Goal: Task Accomplishment & Management: Complete application form

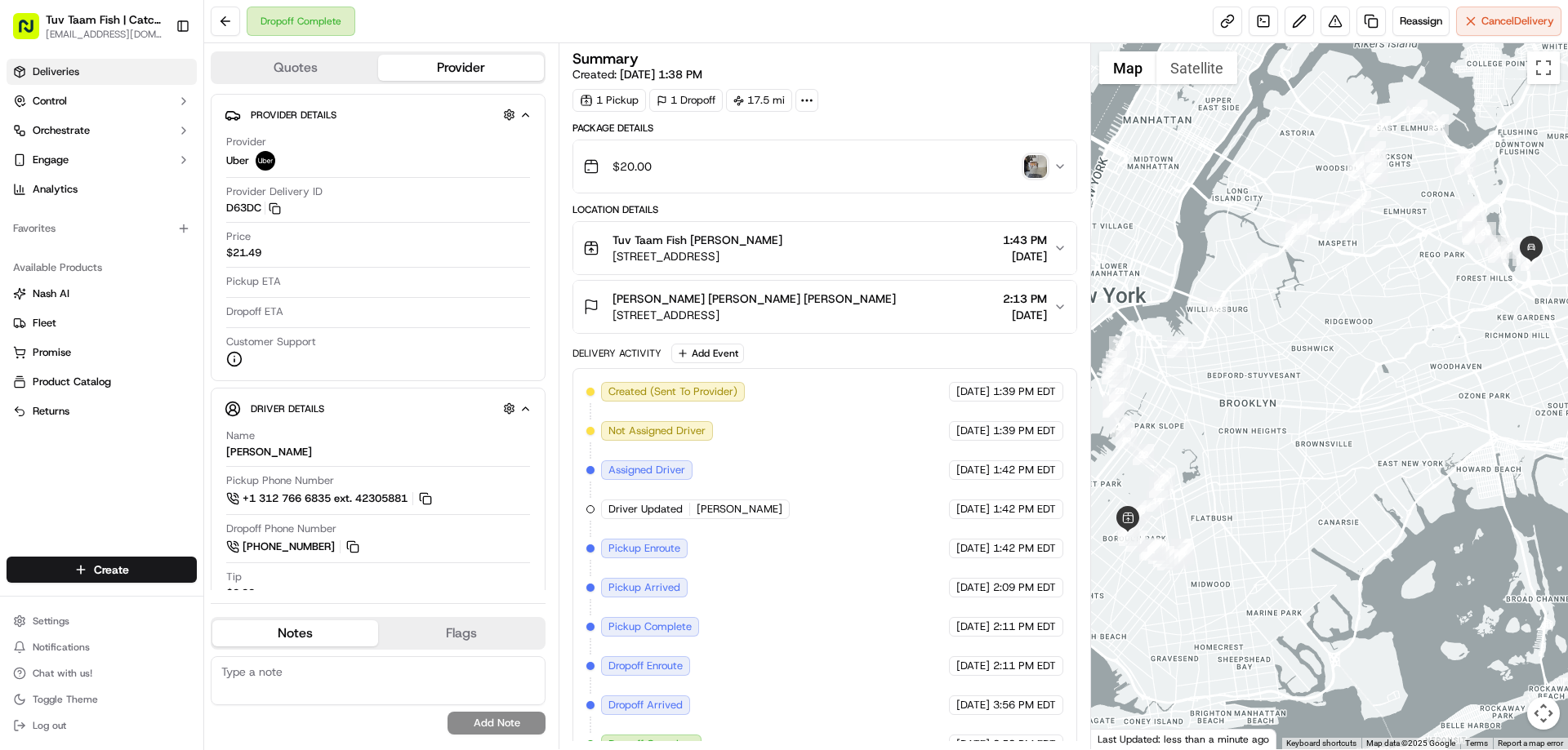
click at [49, 70] on span "Deliveries" at bounding box center [56, 71] width 46 height 15
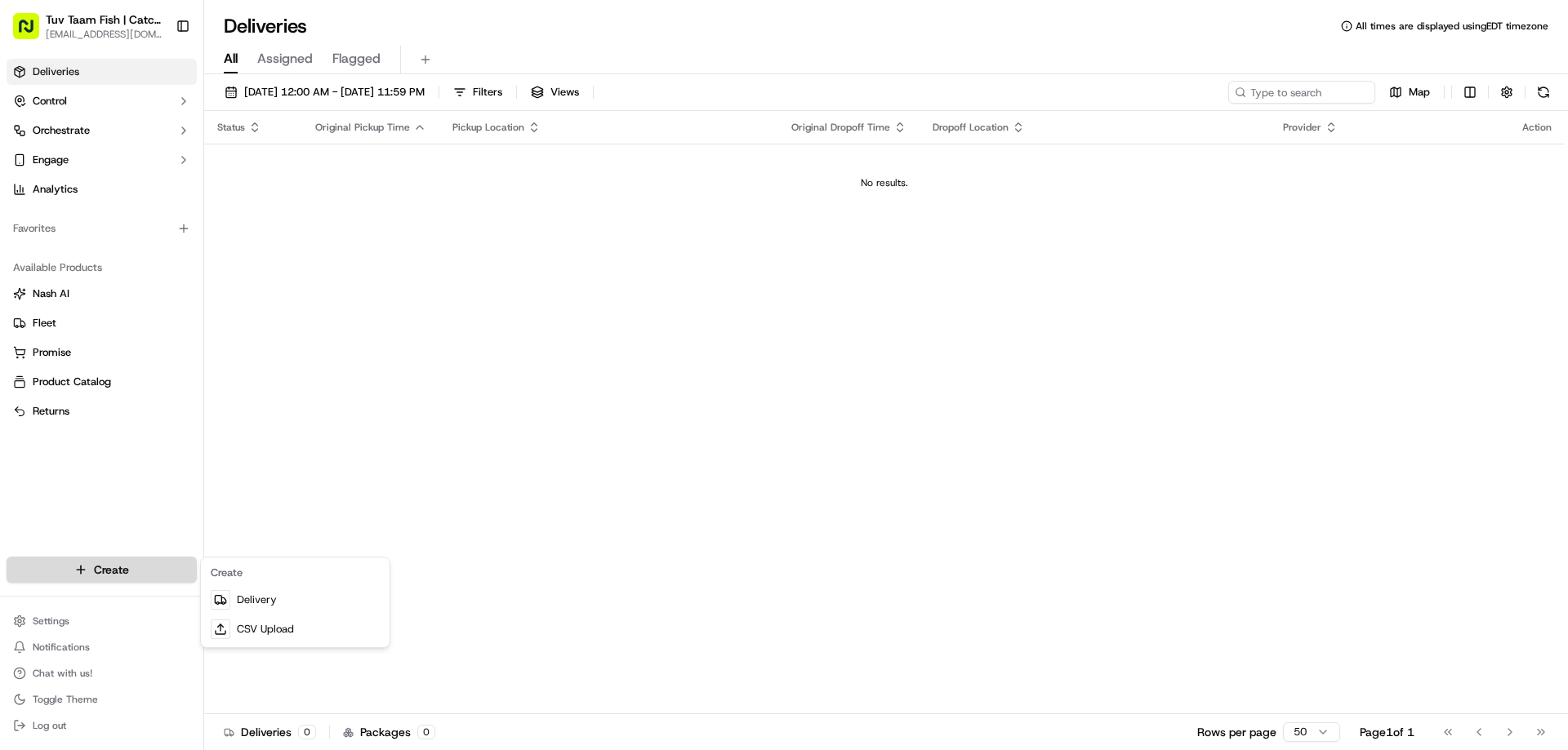
click at [113, 581] on html "Tuv Taam Fish | Catch & Co. orders@tuvtaamfish.com Toggle Sidebar Deliveries Co…" at bounding box center [784, 375] width 1568 height 750
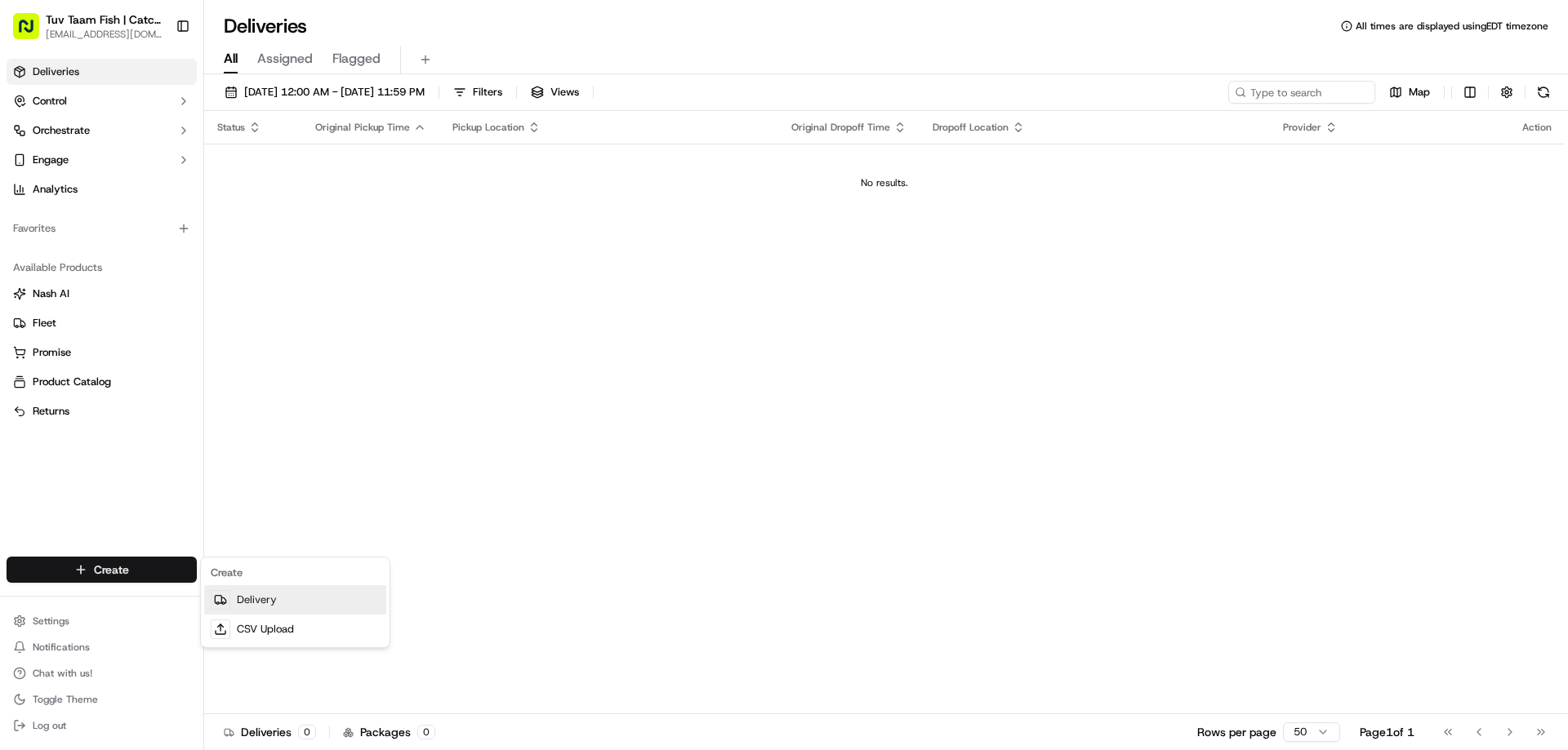
click at [216, 597] on icon at bounding box center [220, 599] width 13 height 13
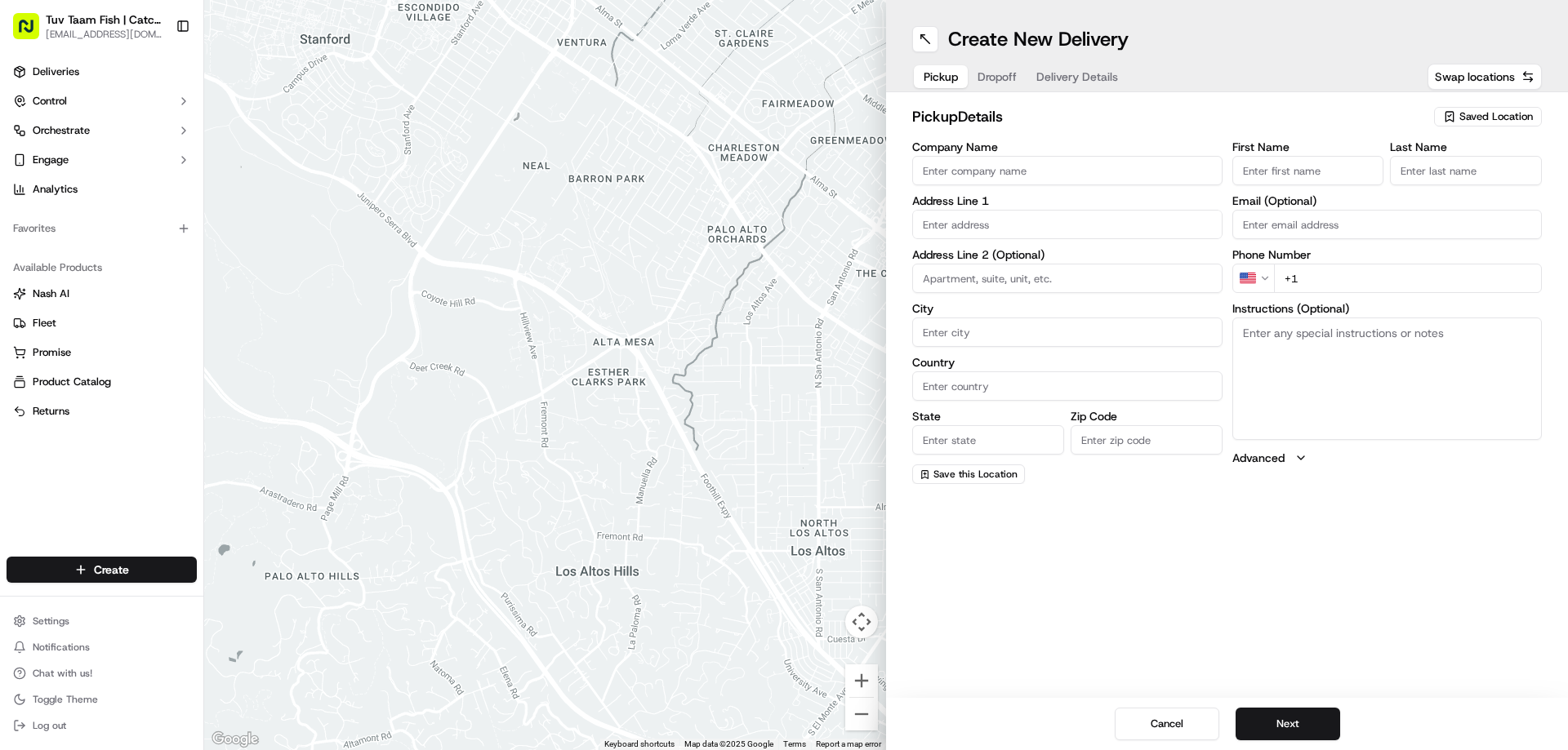
click at [1506, 120] on span "Saved Location" at bounding box center [1496, 116] width 74 height 15
type input "tuv"
click at [1405, 180] on span "Tuv Taam Fish" at bounding box center [1460, 178] width 201 height 15
type input "Tuv Taam Fish"
type input "4801 New Utrecht Ave"
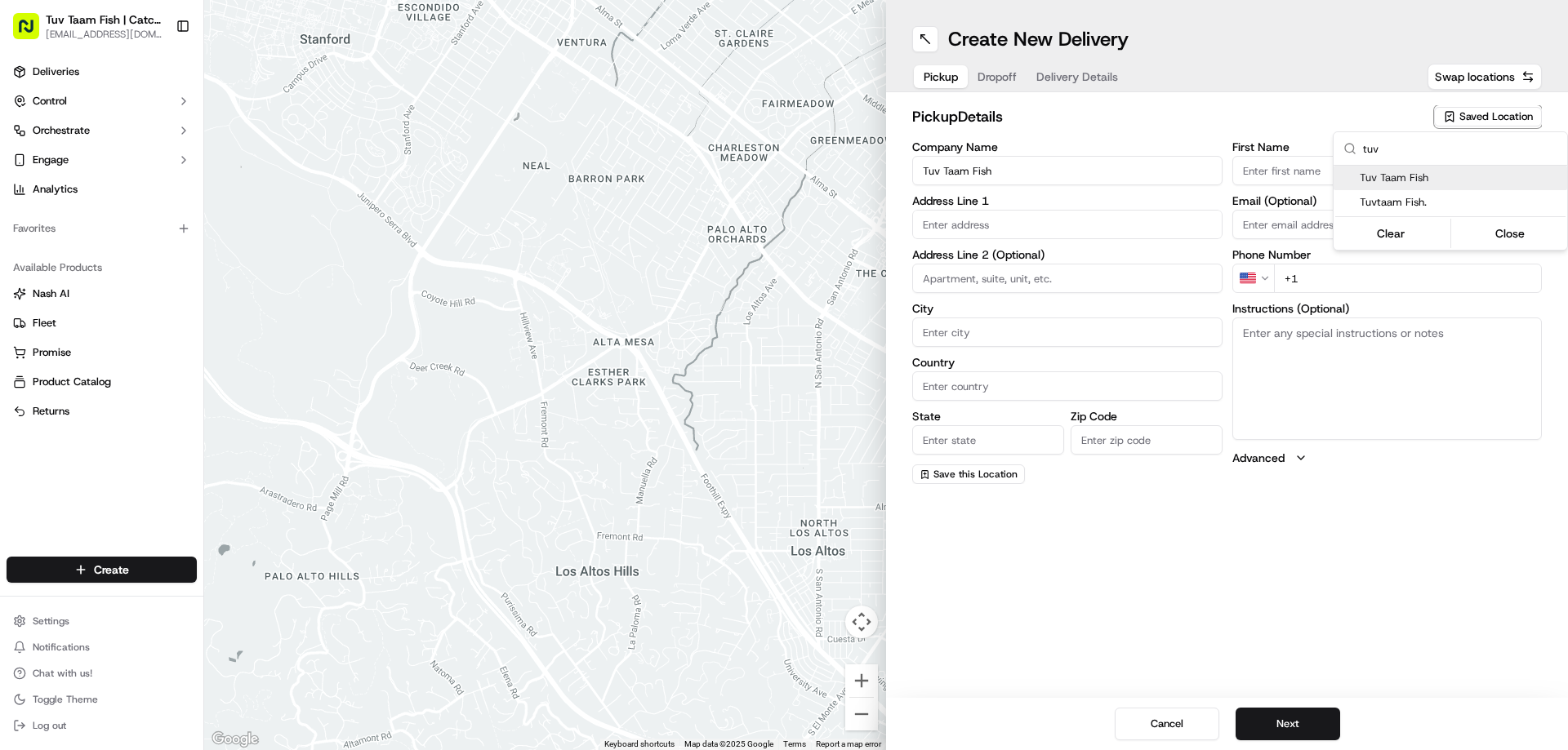
type input "Brooklyn"
type input "US"
type input "NY"
type input "11219"
type input "Shmuly"
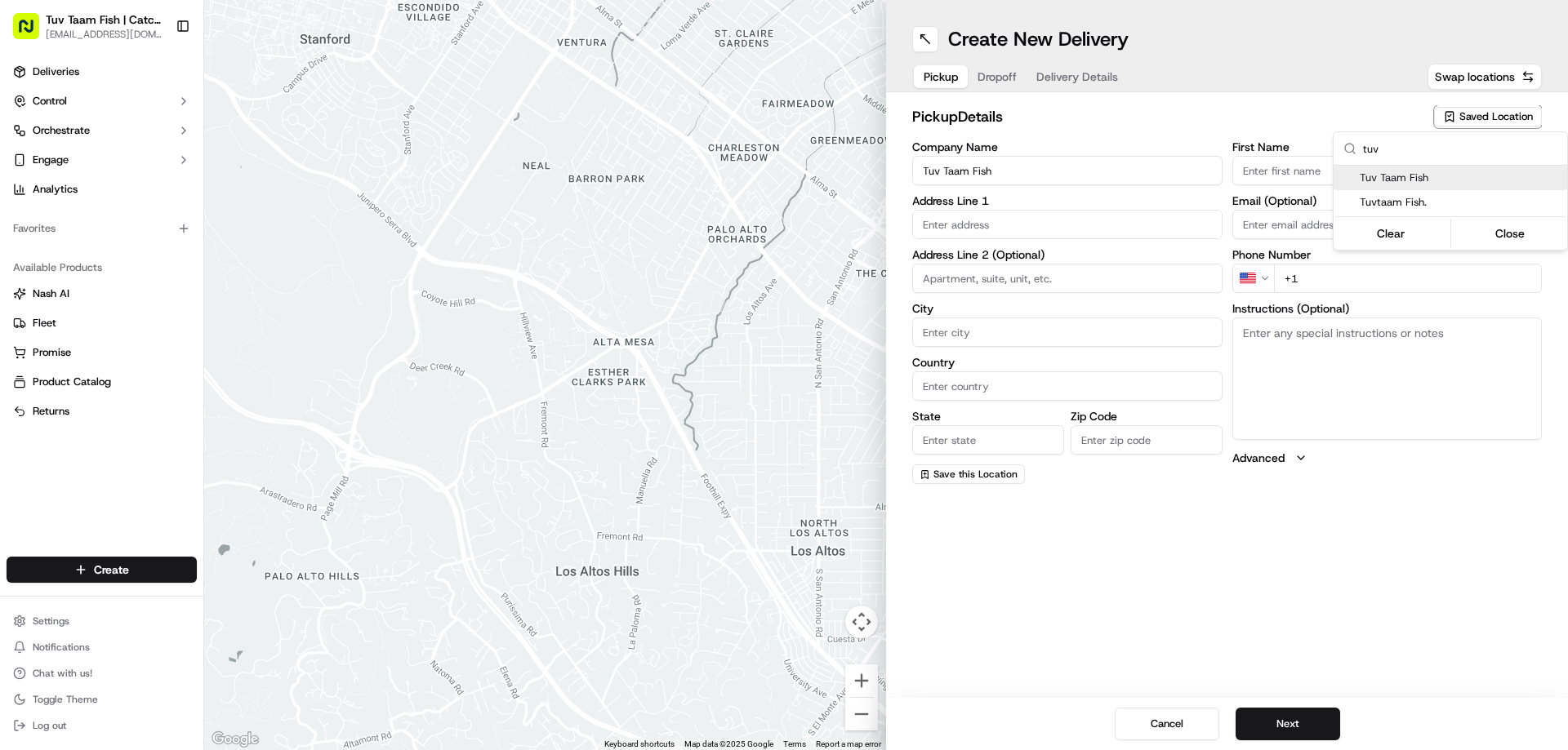
type input "Forster"
type input "[EMAIL_ADDRESS][DOMAIN_NAME]"
type input "+1 718 438 8704"
type textarea "Walk into to the store it will be ready for you!"
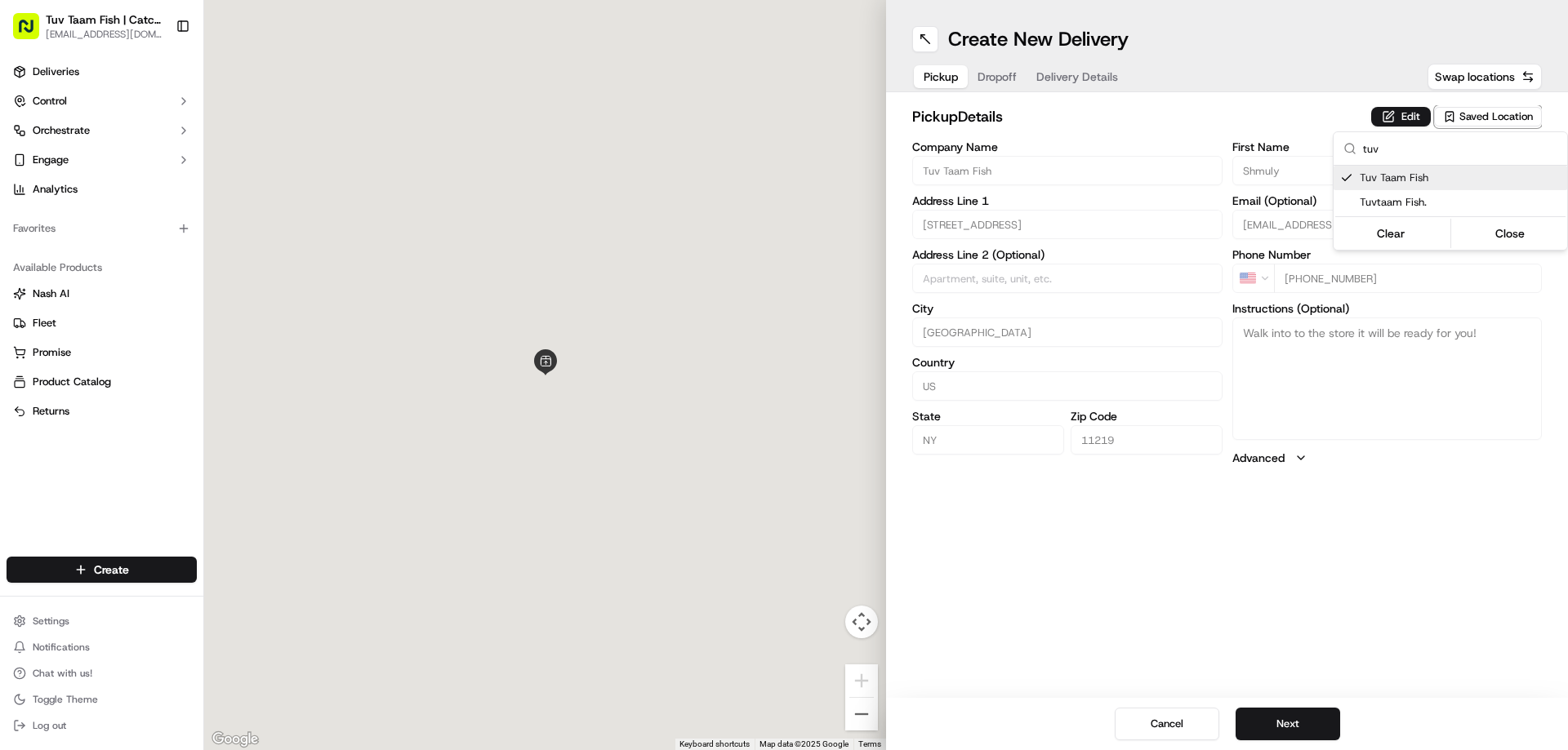
click at [1400, 612] on html "Tuv Taam Fish | Catch & Co. orders@tuvtaamfish.com Toggle Sidebar Deliveries Co…" at bounding box center [784, 375] width 1568 height 750
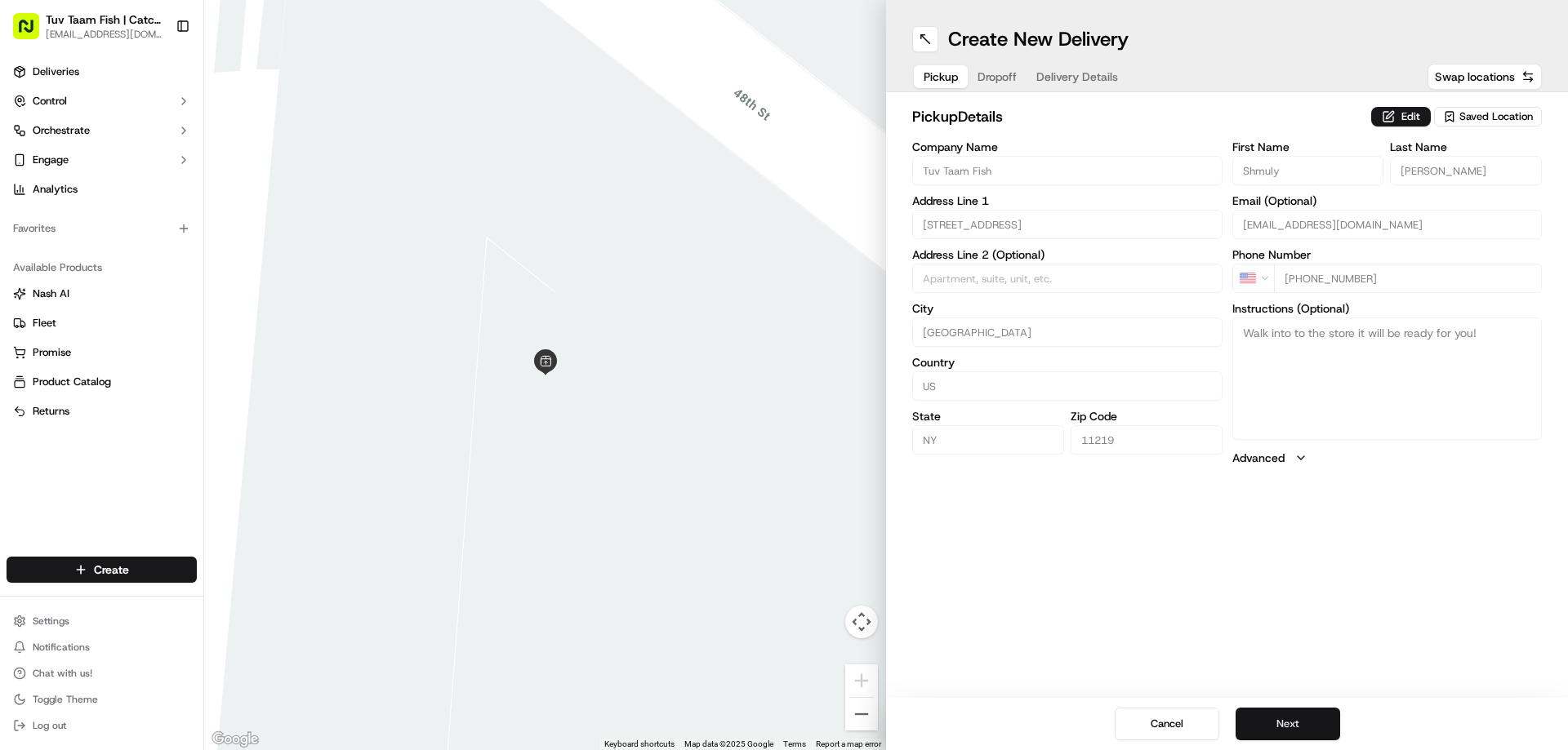
click at [1274, 728] on button "Next" at bounding box center [1288, 724] width 104 height 32
click at [1459, 117] on span "Saved Location" at bounding box center [1496, 116] width 74 height 15
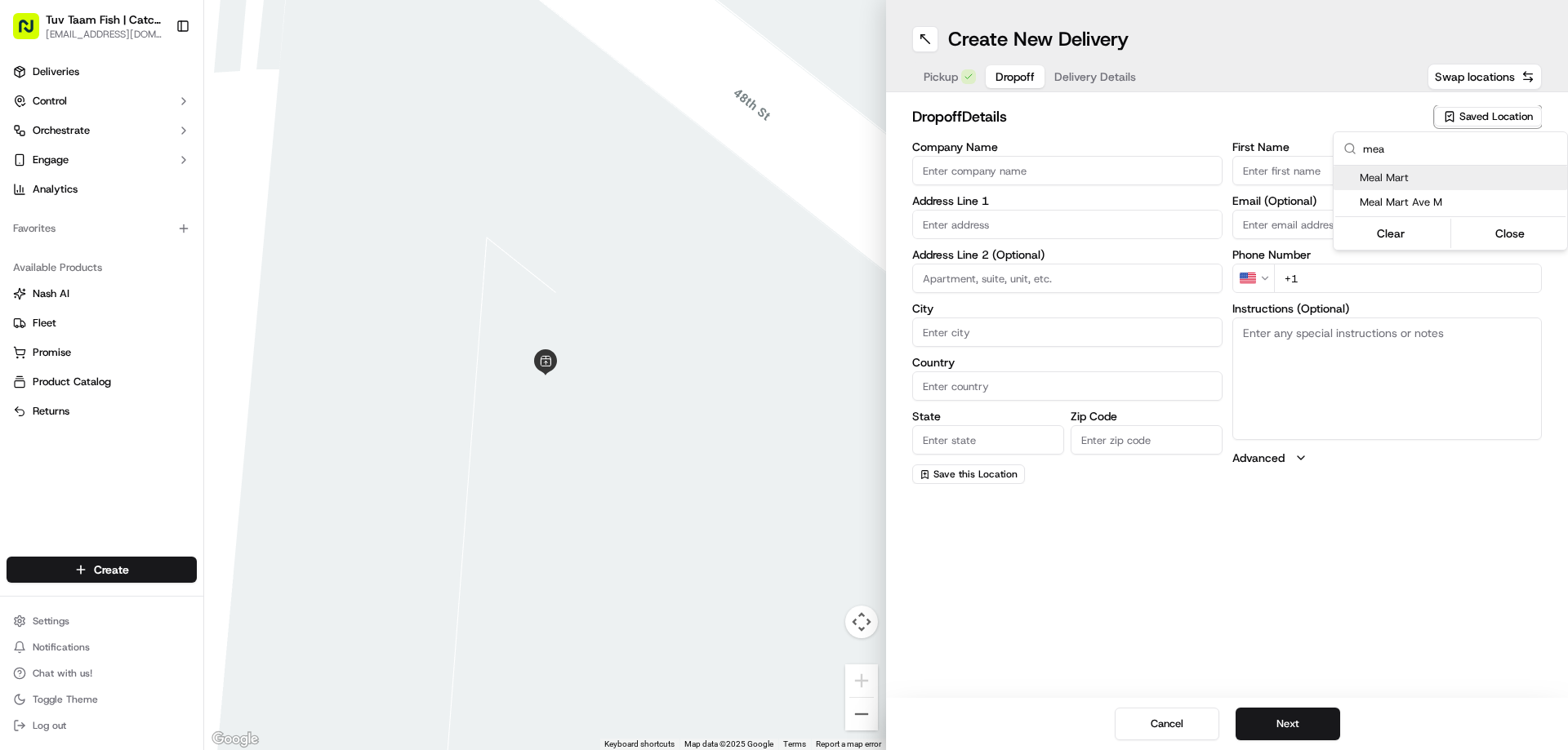
type input "mea"
click at [1423, 178] on span "Meal Mart" at bounding box center [1460, 178] width 201 height 15
type input "Meal Mart"
type input "7210 Main St"
type input "Queens"
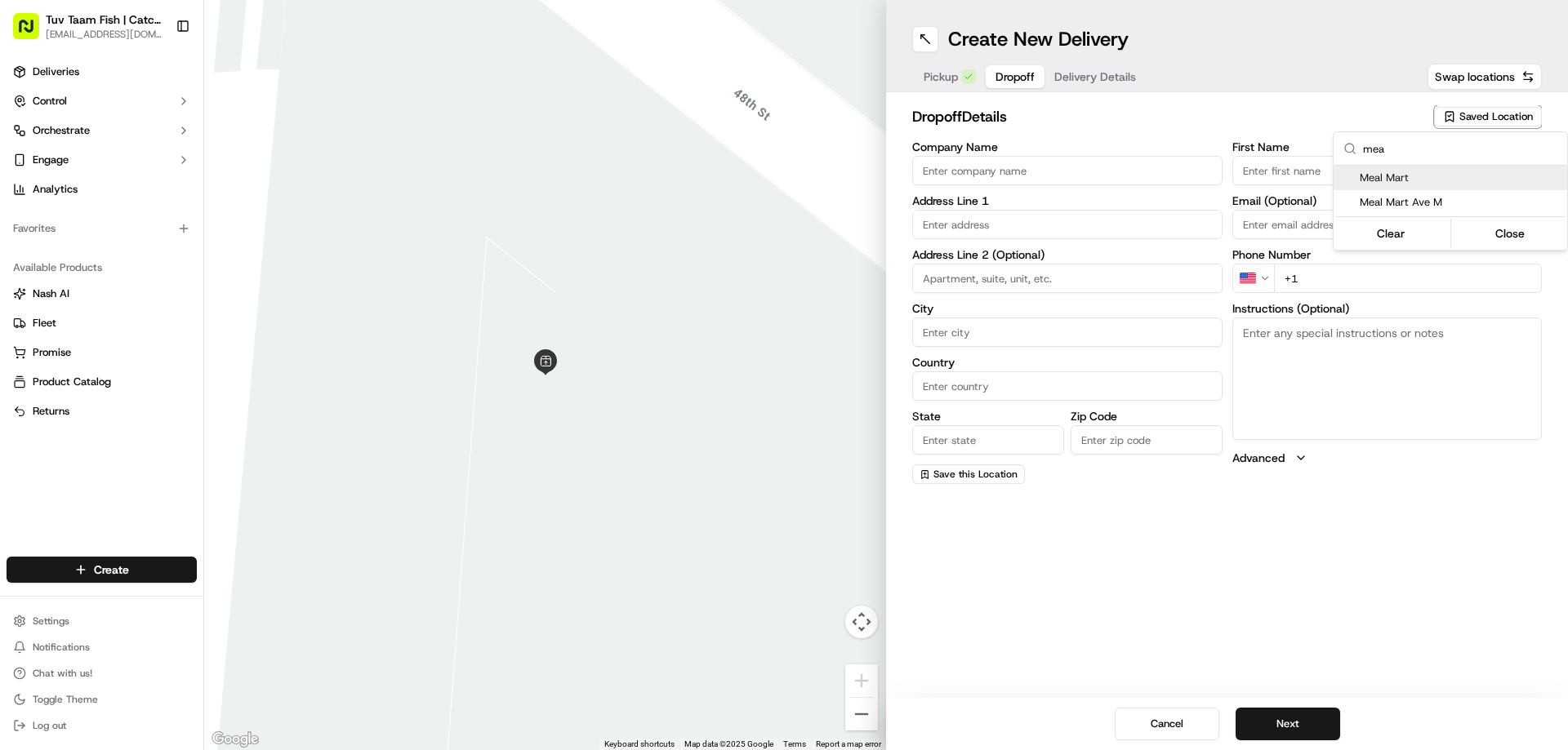
type input "US"
type input "NY"
type input "11367"
type input "Meal"
type input "Mart"
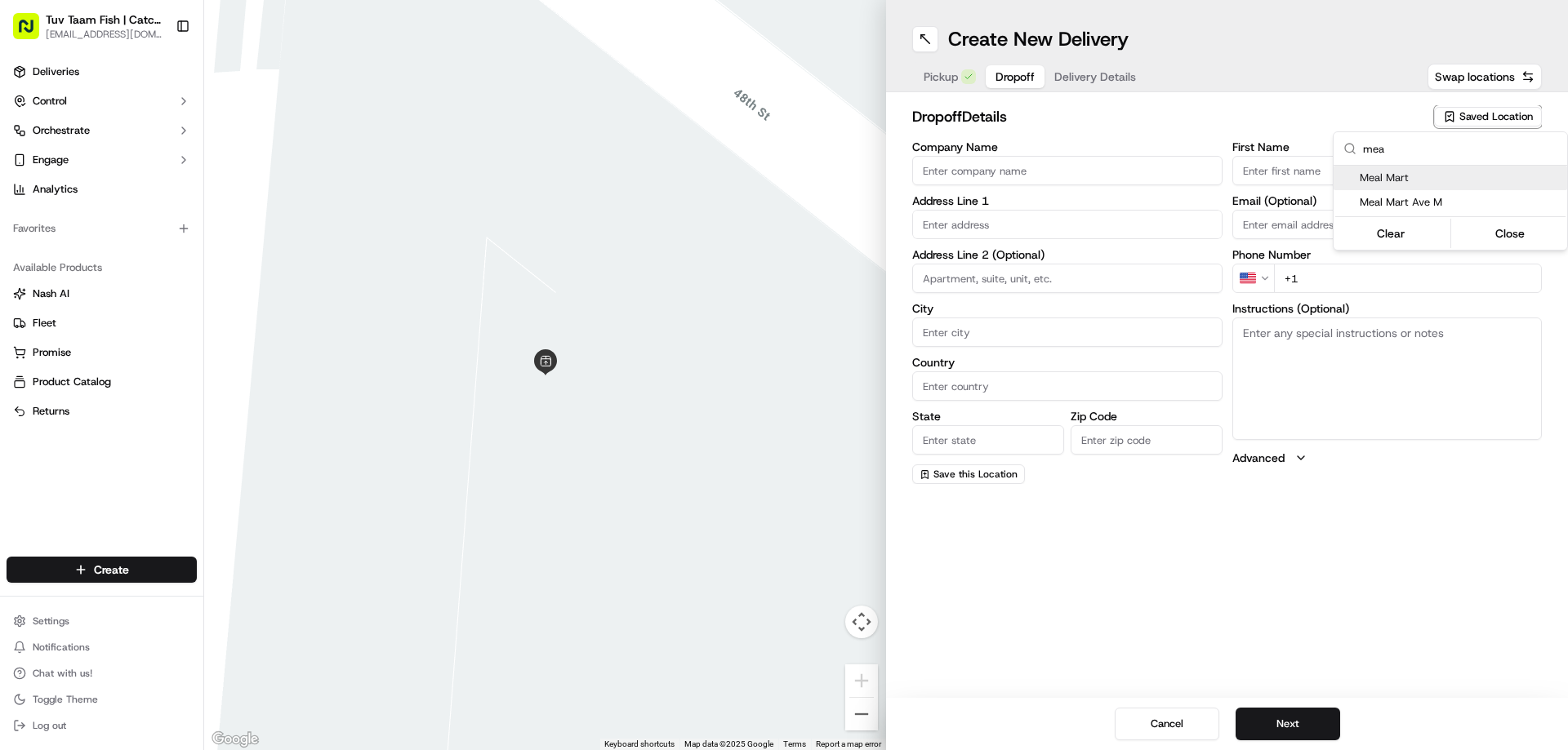
type input "+1 917 602 2914"
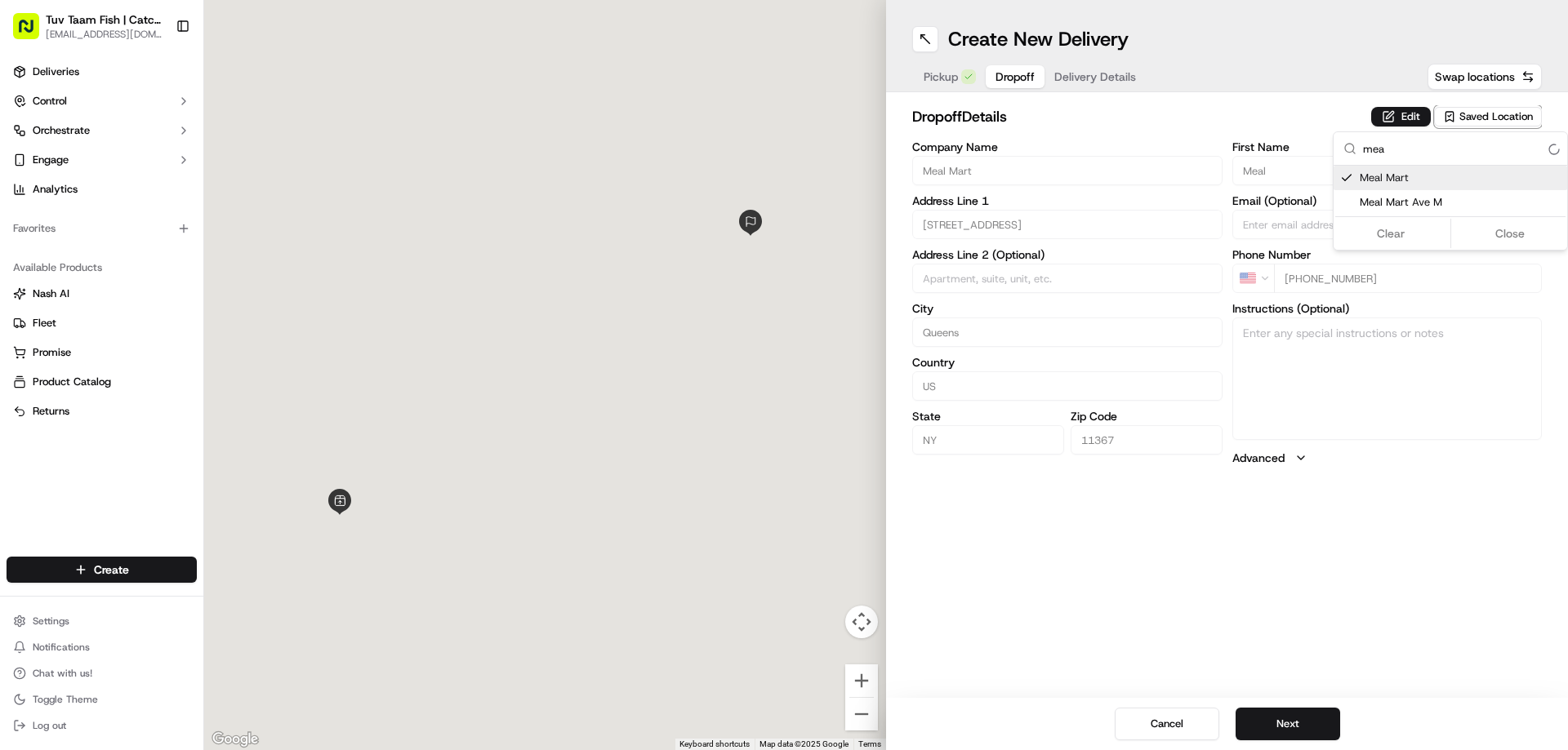
click at [1409, 571] on html "Tuv Taam Fish | Catch & Co. orders@tuvtaamfish.com Toggle Sidebar Deliveries Co…" at bounding box center [784, 375] width 1568 height 750
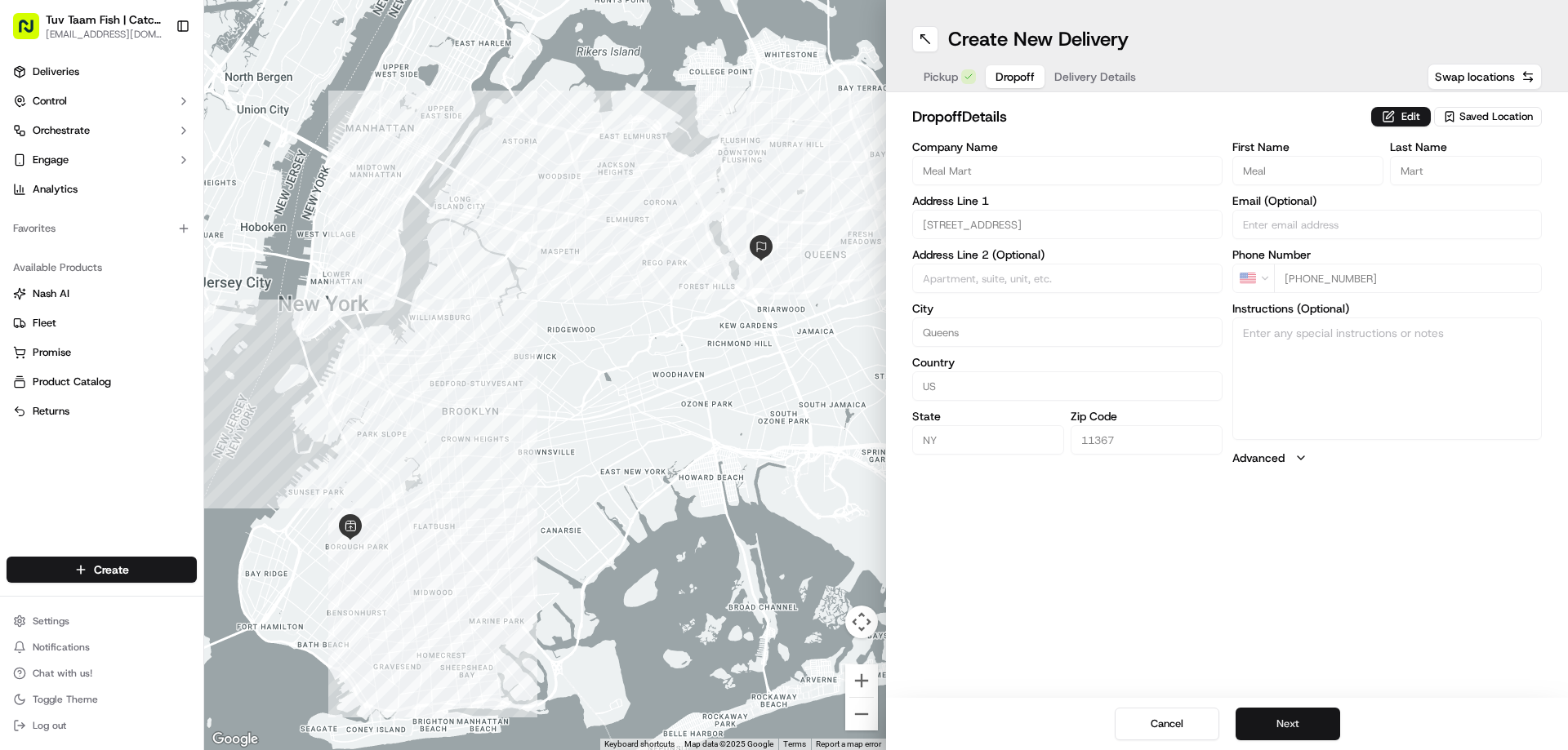
click at [1293, 724] on button "Next" at bounding box center [1288, 724] width 104 height 32
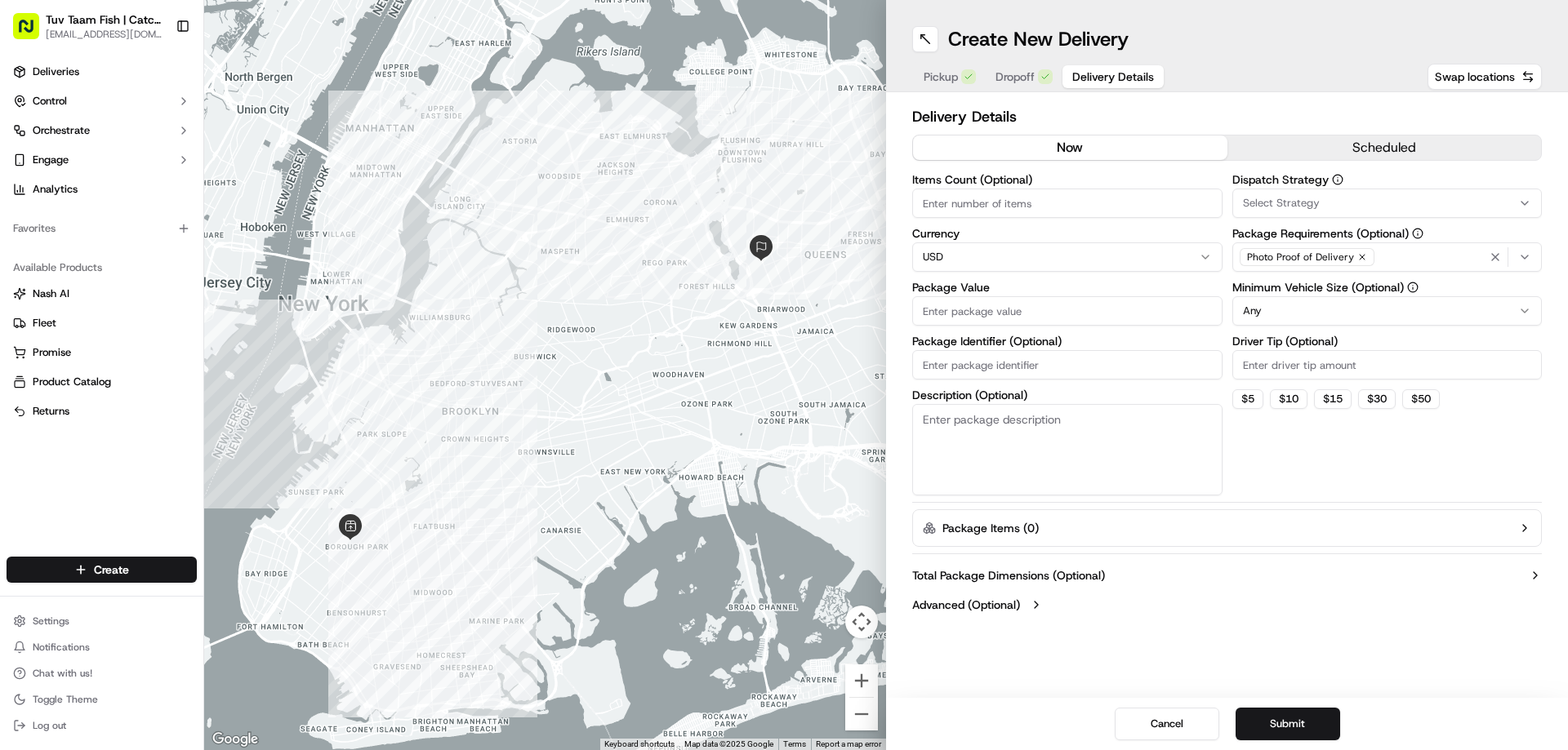
click at [1056, 312] on input "Package Value" at bounding box center [1068, 311] width 311 height 29
type input "55"
click at [1364, 614] on div "Total Package Dimensions (Optional) Advanced (Optional)" at bounding box center [1228, 590] width 630 height 59
click at [1346, 304] on html "Tuv Taam Fish | Catch & Co. orders@tuvtaamfish.com Toggle Sidebar Deliveries Co…" at bounding box center [784, 375] width 1568 height 750
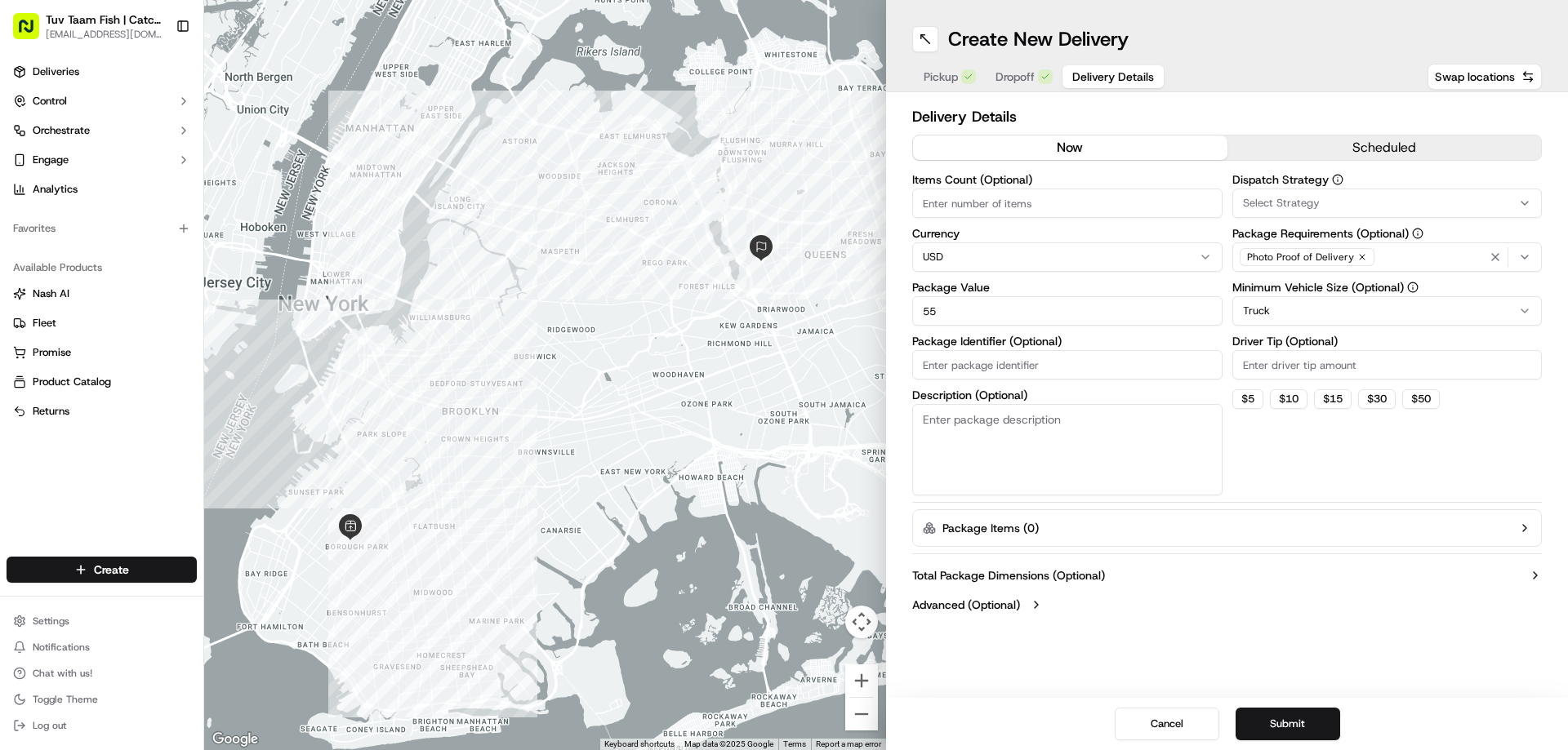
click at [1345, 306] on html "Tuv Taam Fish | Catch & Co. orders@tuvtaamfish.com Toggle Sidebar Deliveries Co…" at bounding box center [784, 375] width 1568 height 750
click at [1322, 626] on div "Delivery Details now scheduled Items Count (Optional) Currency USD Package Valu…" at bounding box center [1227, 363] width 682 height 540
click at [1372, 310] on html "Tuv Taam Fish | Catch & Co. orders@tuvtaamfish.com Toggle Sidebar Deliveries Co…" at bounding box center [784, 375] width 1568 height 750
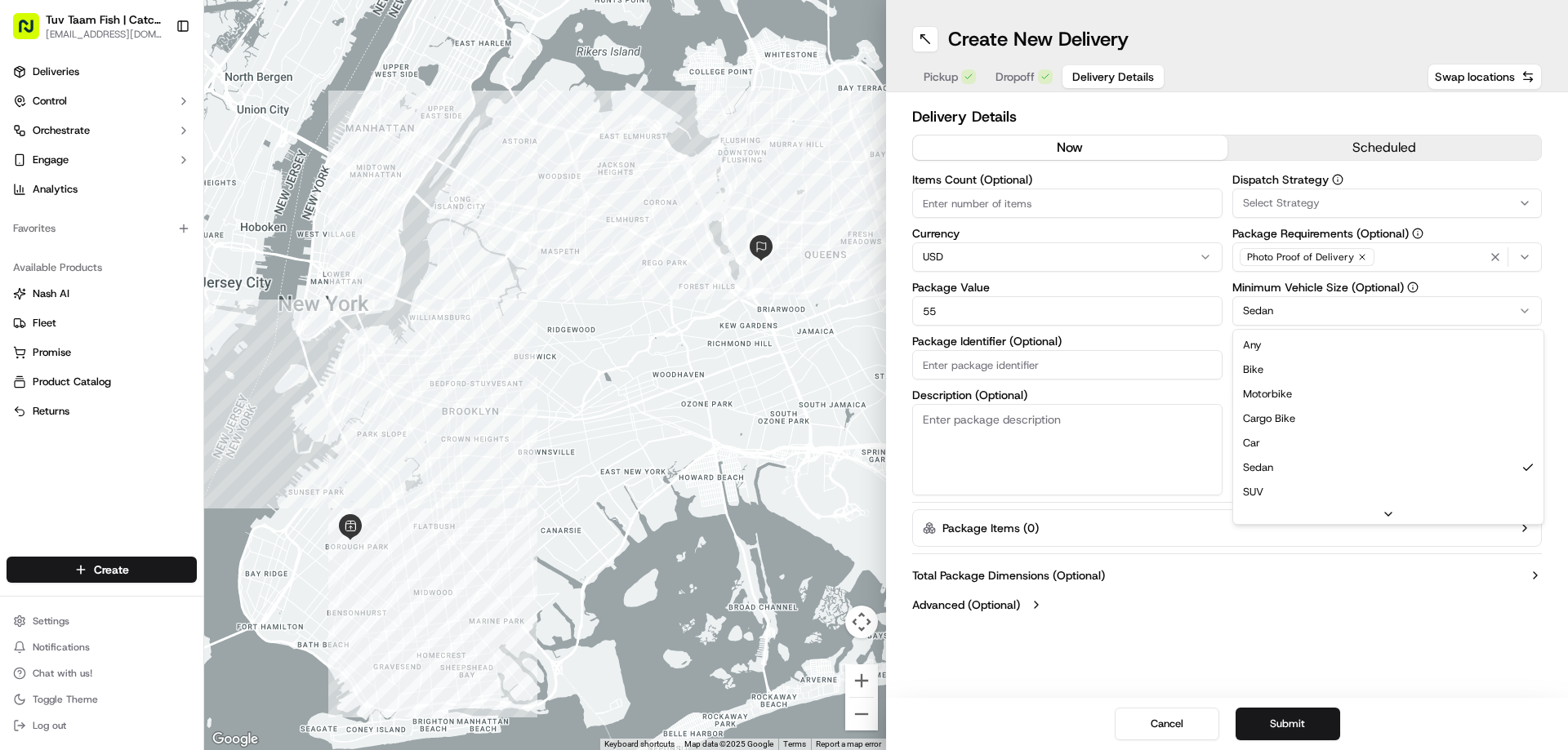
click at [1372, 310] on html "Tuv Taam Fish | Catch & Co. orders@tuvtaamfish.com Toggle Sidebar Deliveries Co…" at bounding box center [784, 375] width 1568 height 750
click at [1356, 641] on html "Tuv Taam Fish | Catch & Co. orders@tuvtaamfish.com Toggle Sidebar Deliveries Co…" at bounding box center [784, 375] width 1568 height 750
click at [1304, 715] on button "Submit" at bounding box center [1288, 724] width 104 height 32
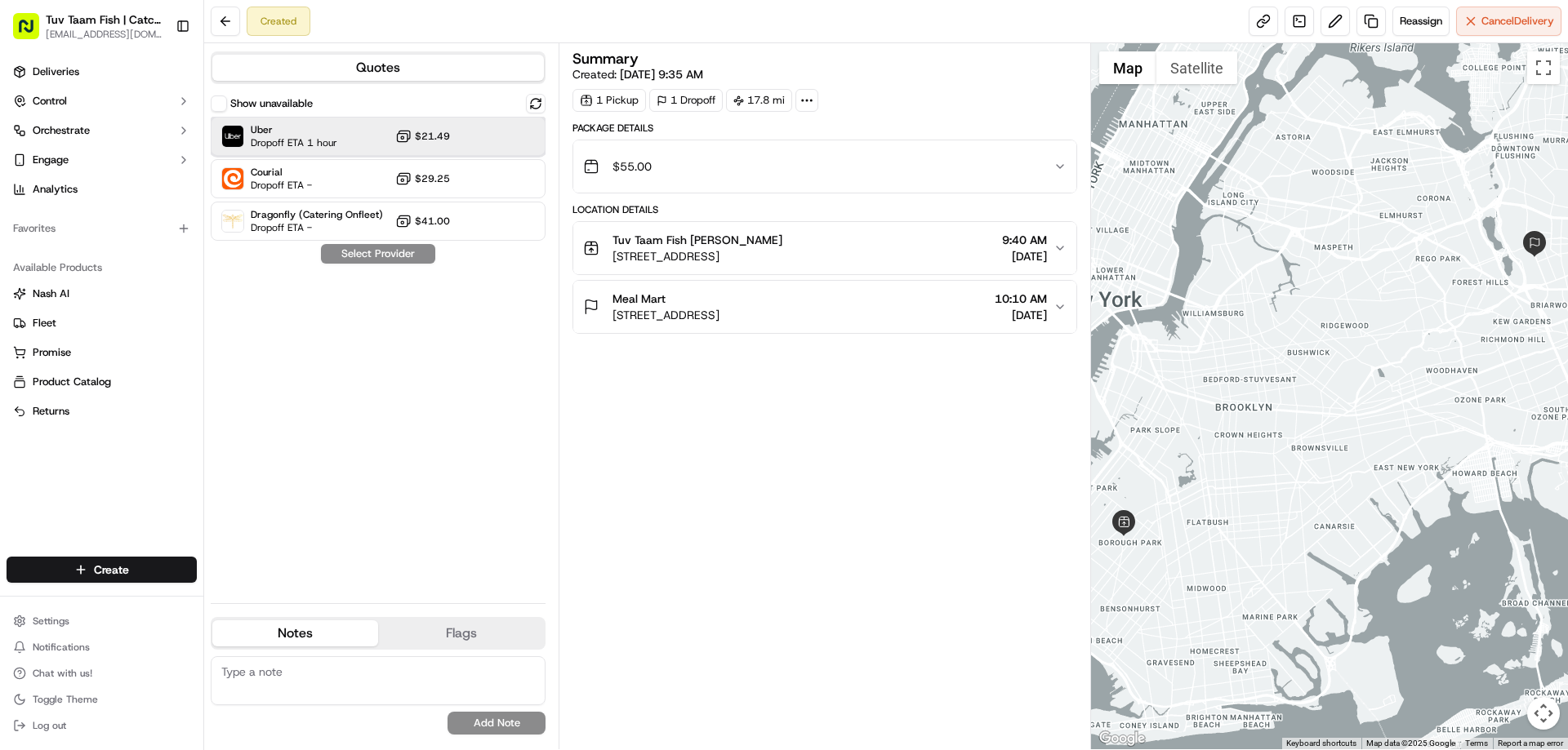
click at [482, 135] on div "Uber Dropoff ETA 1 hour $21.49" at bounding box center [377, 137] width 334 height 39
click at [403, 259] on button "Assign Provider" at bounding box center [378, 253] width 116 height 20
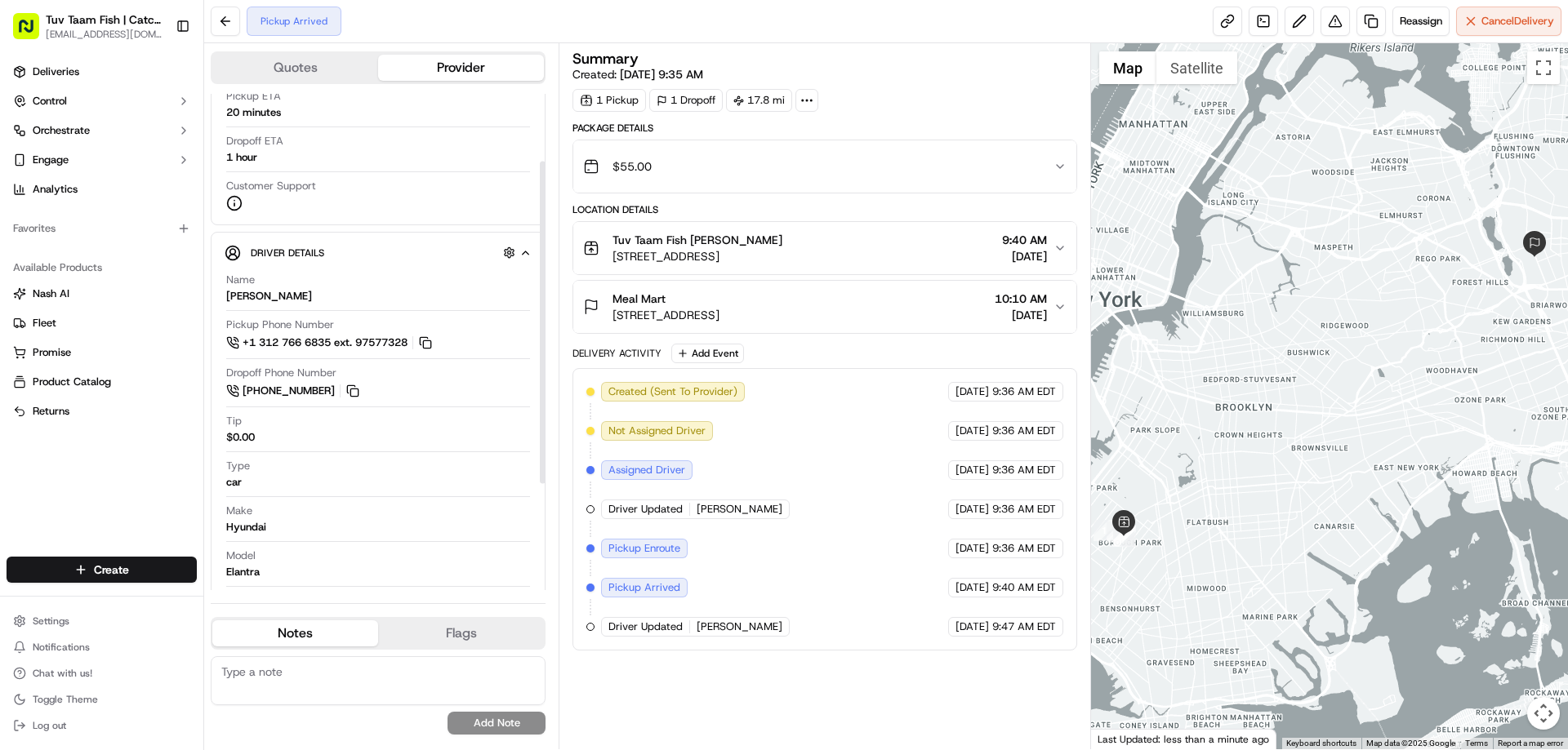
scroll to position [103, 0]
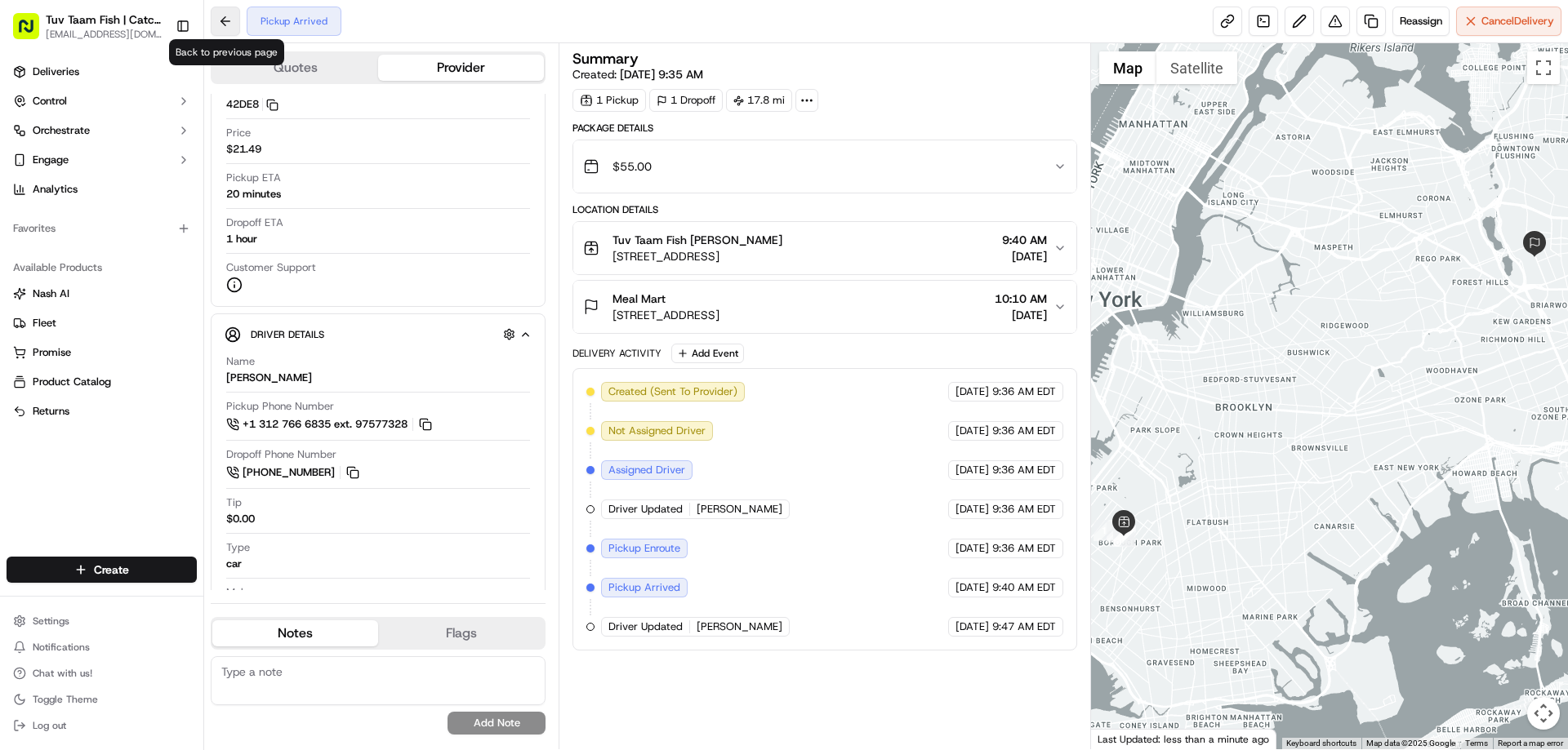
click at [226, 14] on button at bounding box center [225, 21] width 29 height 29
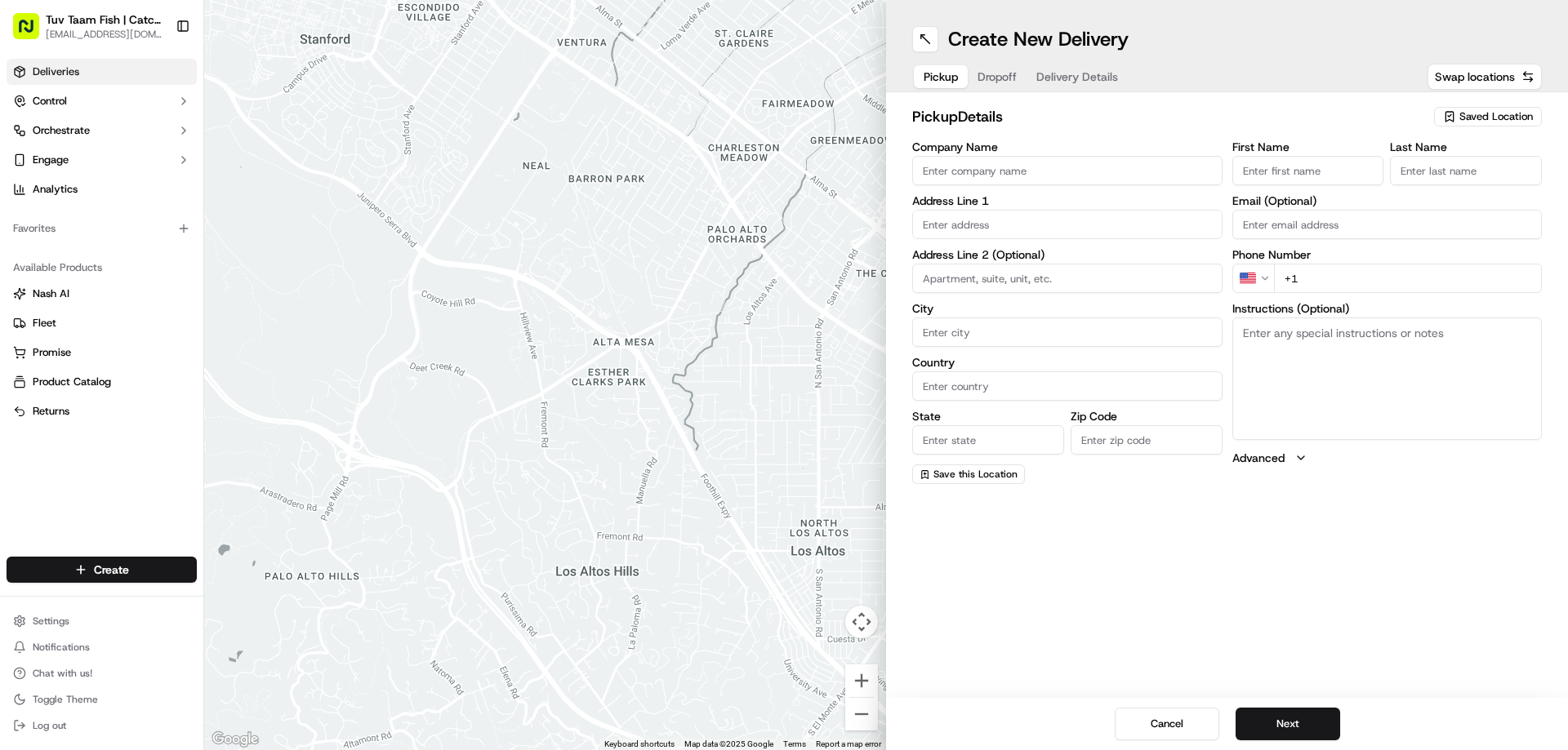
click at [86, 68] on link "Deliveries" at bounding box center [102, 72] width 190 height 27
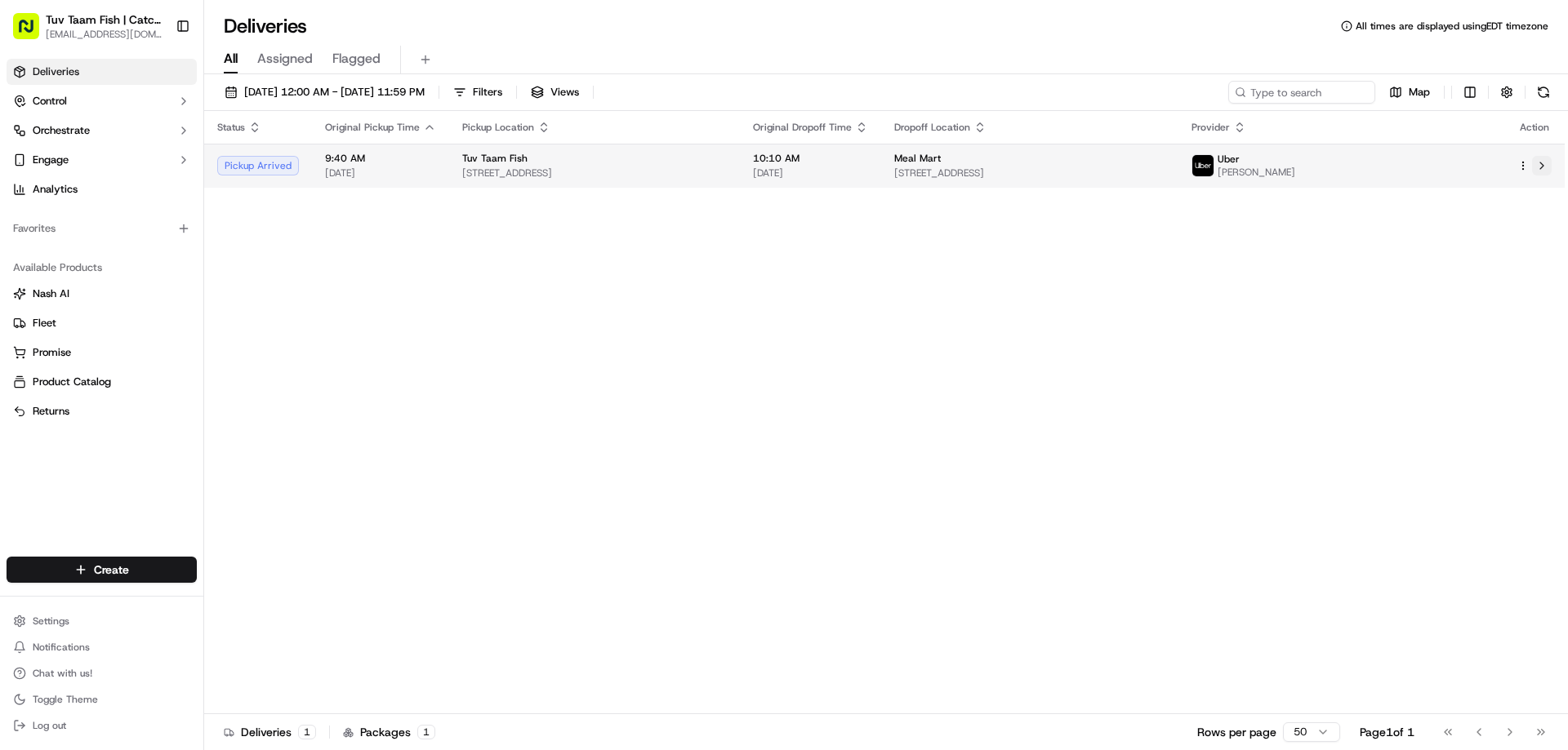
click at [1551, 160] on button at bounding box center [1541, 165] width 20 height 20
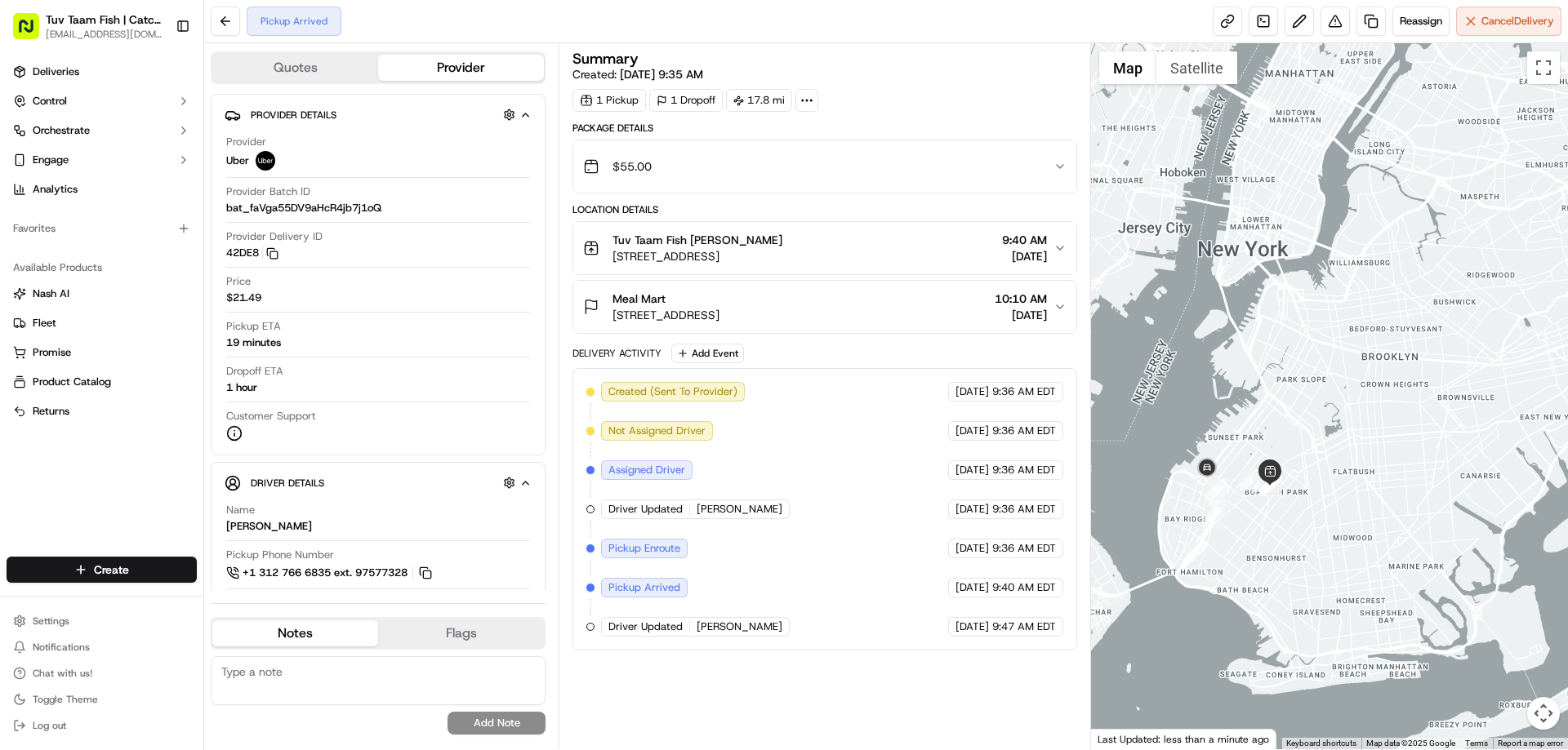
drag, startPoint x: 1120, startPoint y: 497, endPoint x: 1270, endPoint y: 438, distance: 161.2
click at [1270, 438] on div at bounding box center [1330, 397] width 478 height 706
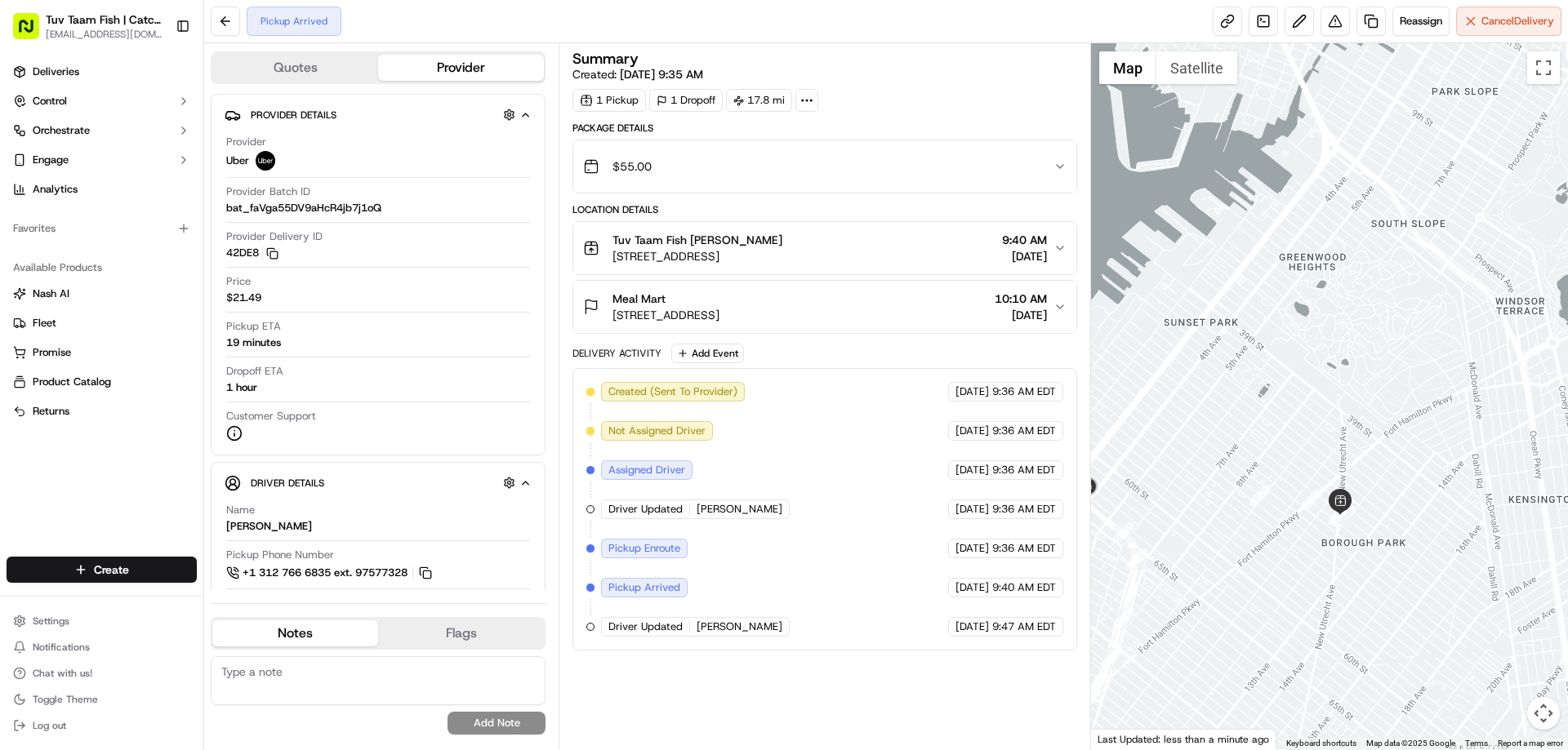
drag, startPoint x: 1261, startPoint y: 436, endPoint x: 1329, endPoint y: 289, distance: 162.0
click at [1329, 289] on div at bounding box center [1330, 397] width 478 height 706
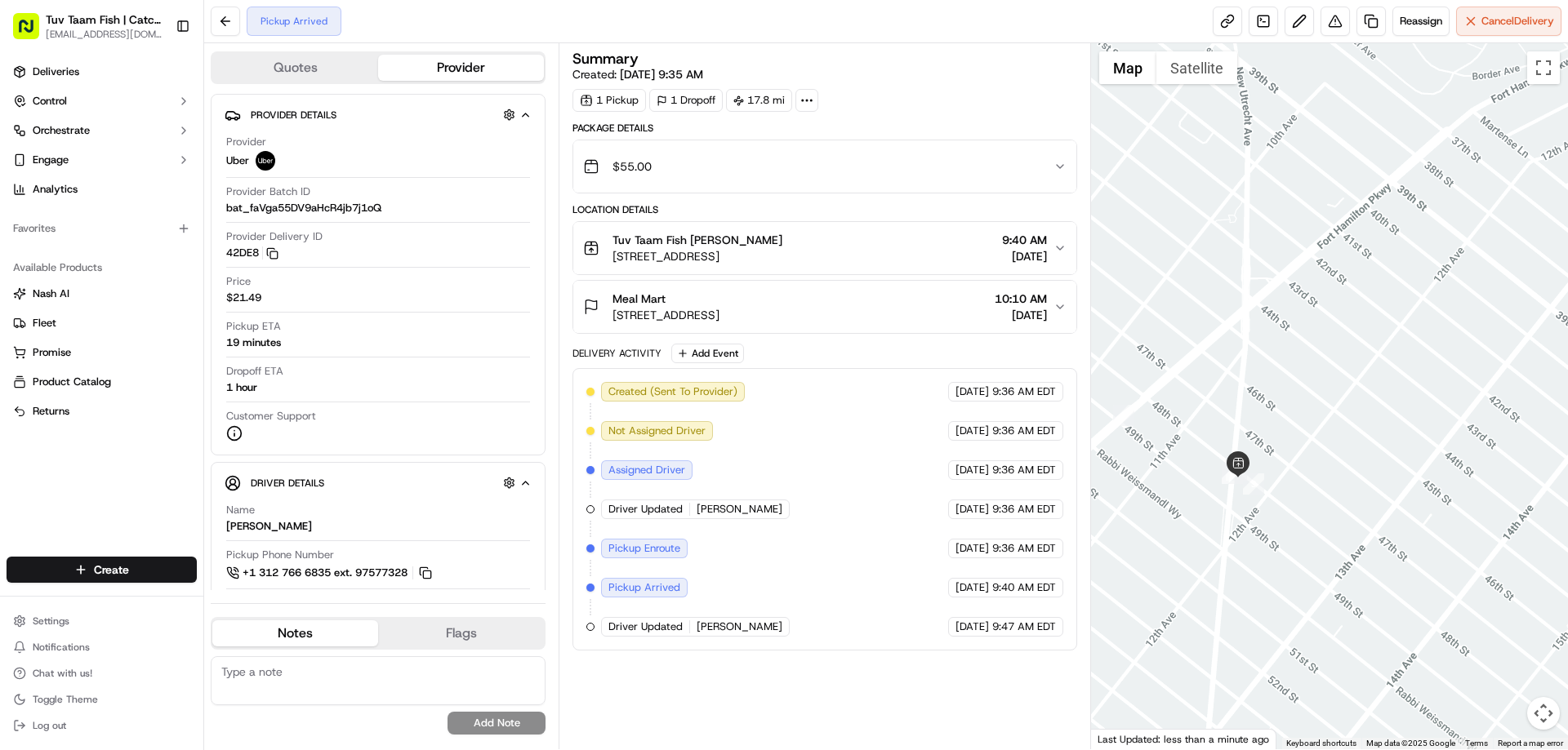
drag, startPoint x: 1287, startPoint y: 458, endPoint x: 1311, endPoint y: 405, distance: 58.2
click at [1311, 405] on div at bounding box center [1330, 397] width 478 height 706
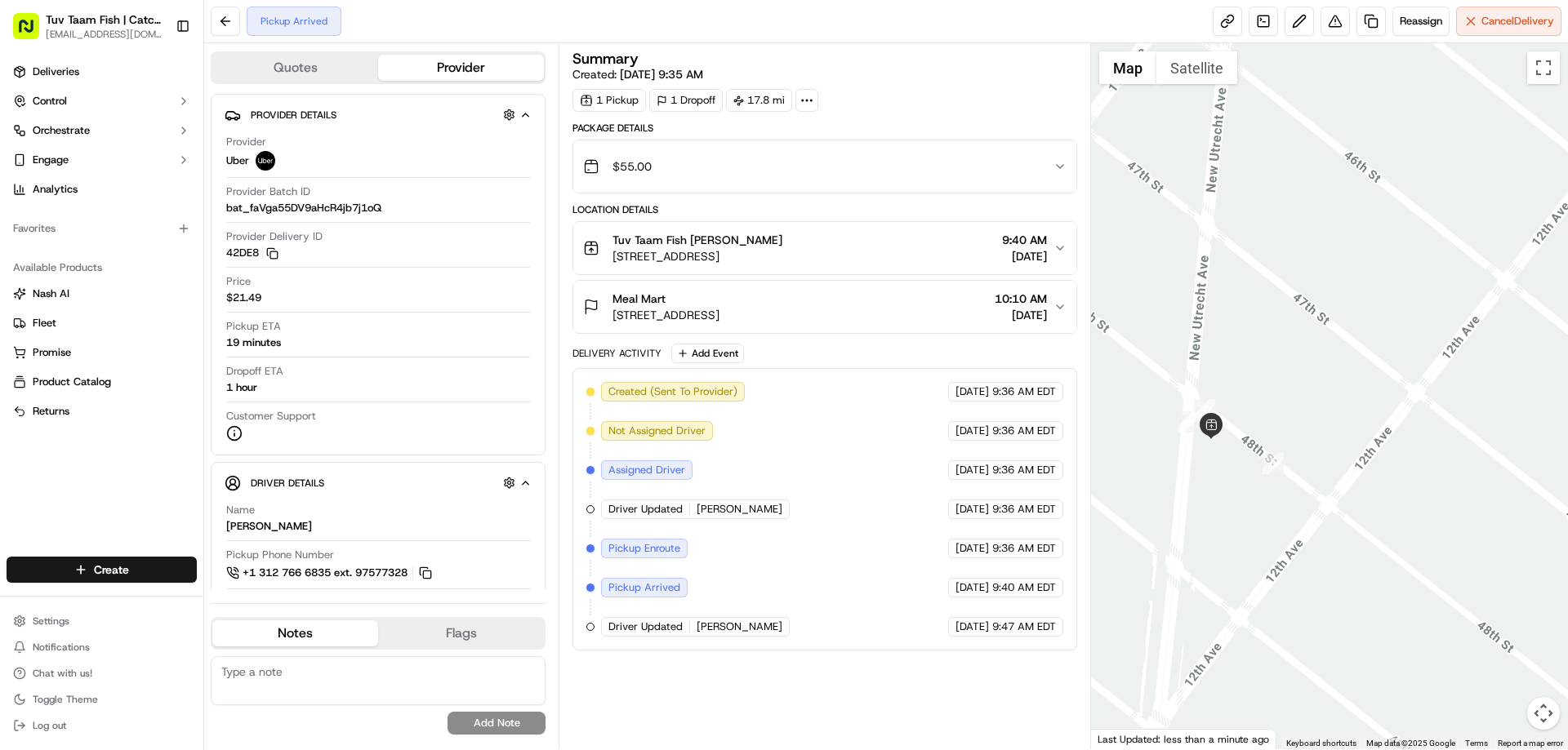
drag, startPoint x: 1209, startPoint y: 407, endPoint x: 1255, endPoint y: 374, distance: 56.6
click at [1255, 374] on div at bounding box center [1330, 397] width 478 height 706
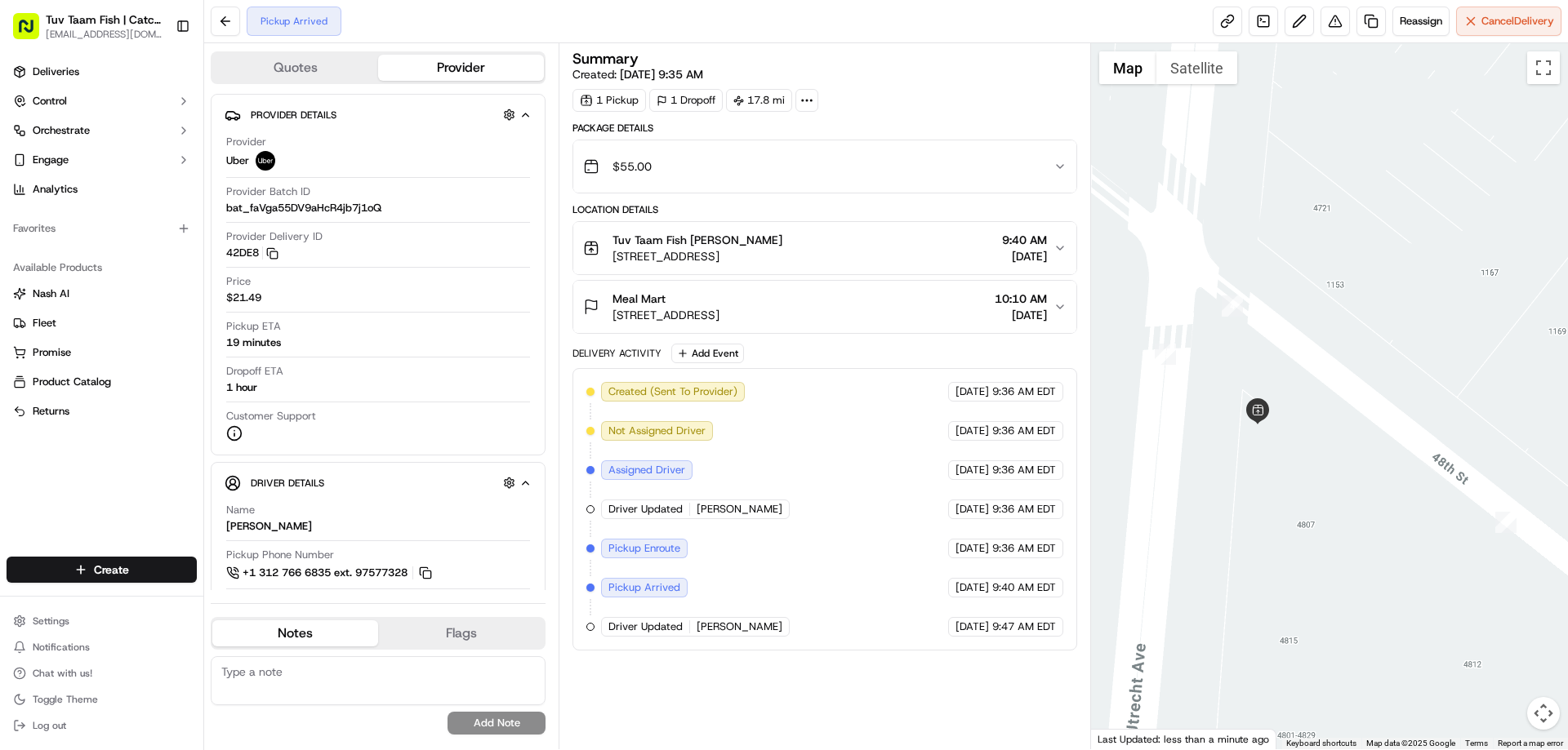
drag, startPoint x: 1198, startPoint y: 437, endPoint x: 1320, endPoint y: 400, distance: 127.5
click at [1320, 400] on div at bounding box center [1330, 397] width 478 height 706
click at [51, 71] on span "Deliveries" at bounding box center [56, 71] width 46 height 15
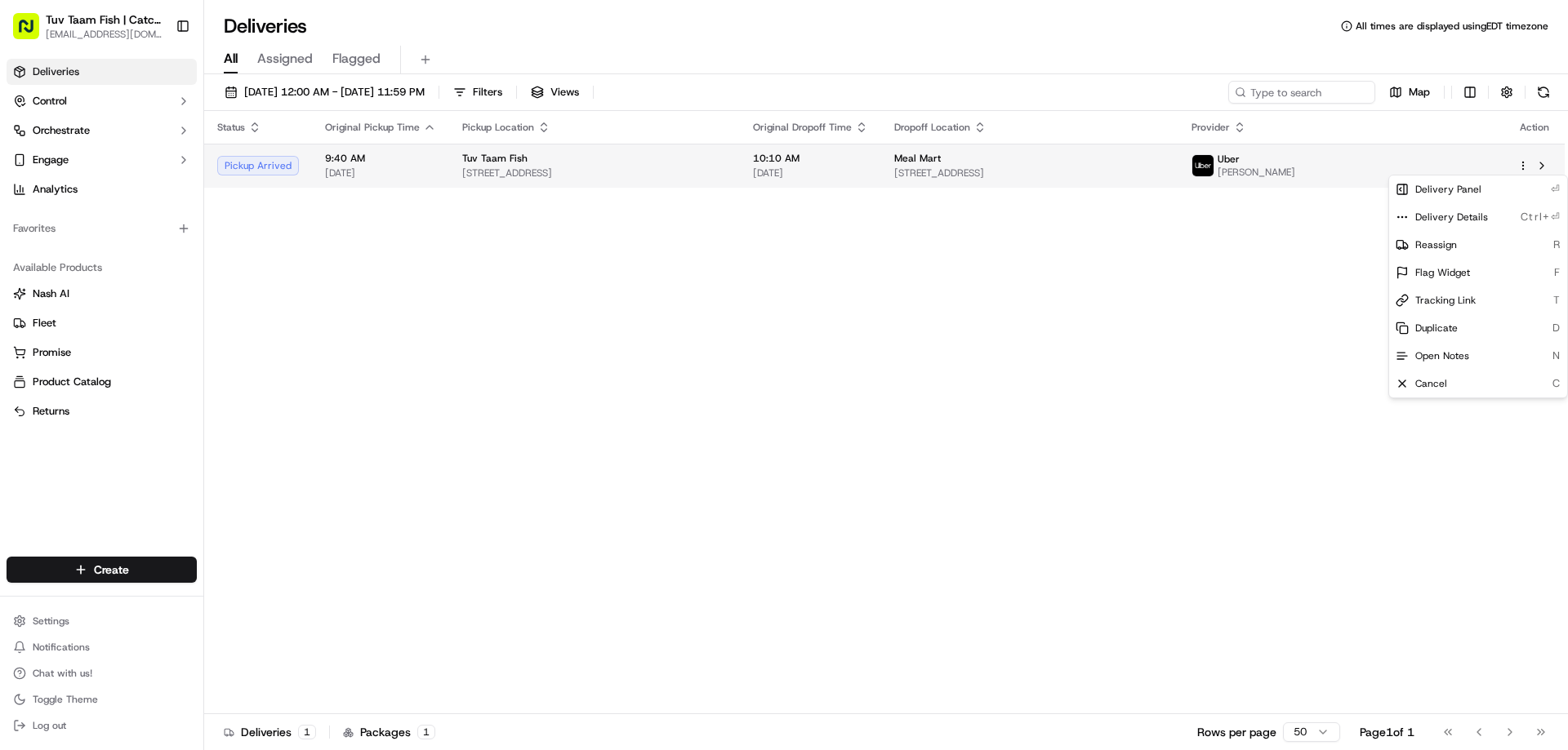
click at [1521, 168] on html "Tuv Taam Fish | Catch & Co. [EMAIL_ADDRESS][DOMAIN_NAME] Toggle Sidebar Deliver…" at bounding box center [784, 375] width 1568 height 750
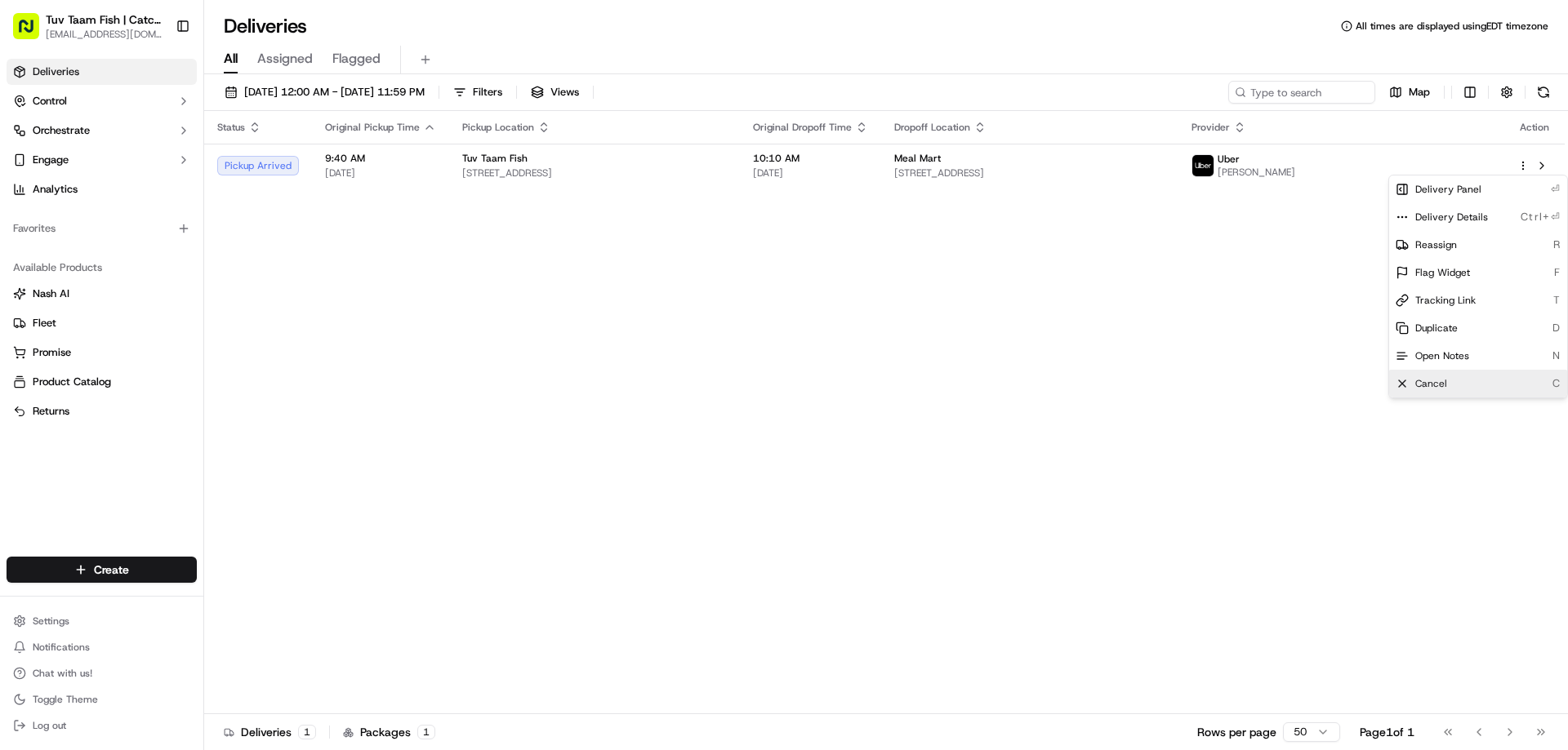
click at [1449, 378] on div "Cancel C" at bounding box center [1478, 384] width 178 height 27
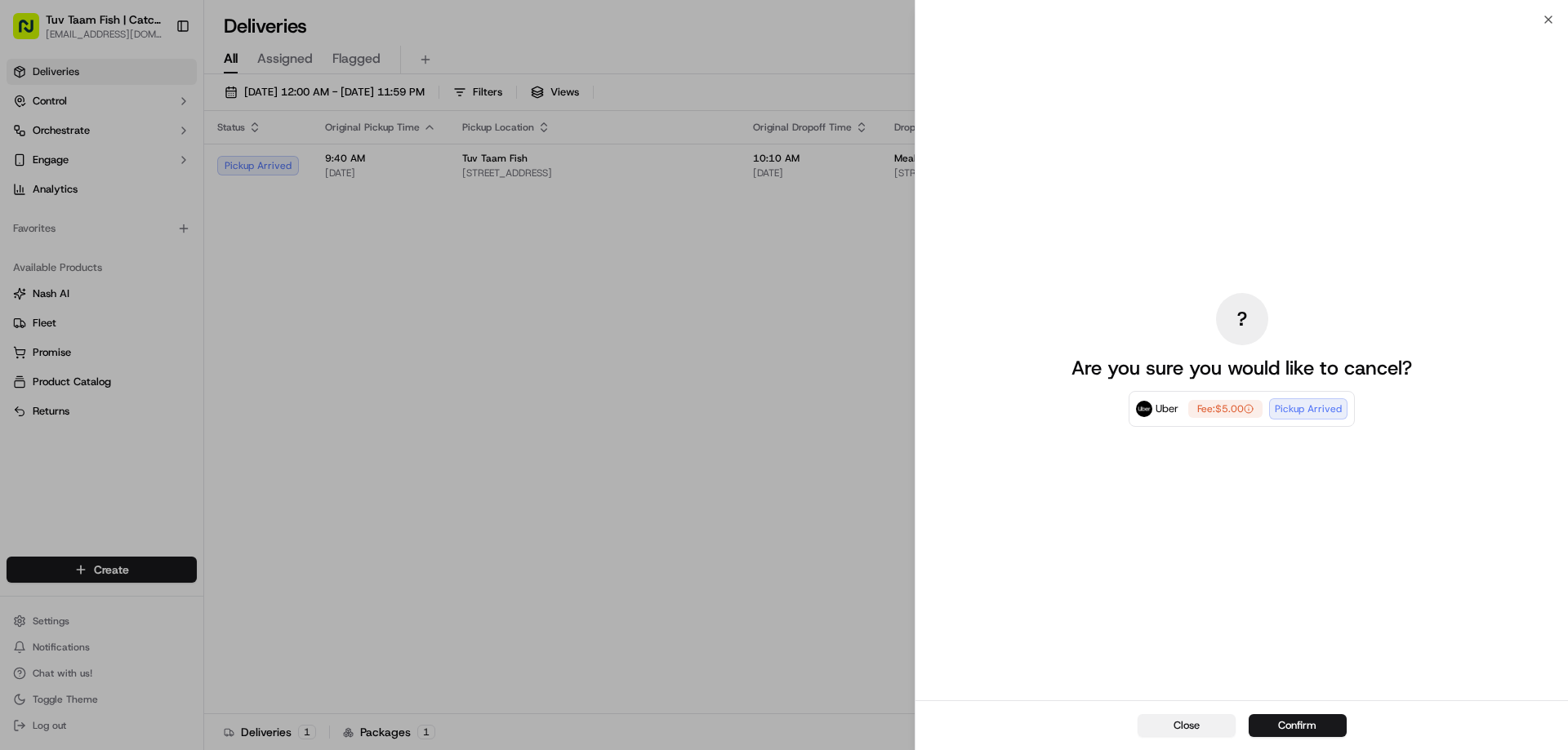
click at [1181, 721] on button "Close" at bounding box center [1186, 725] width 98 height 23
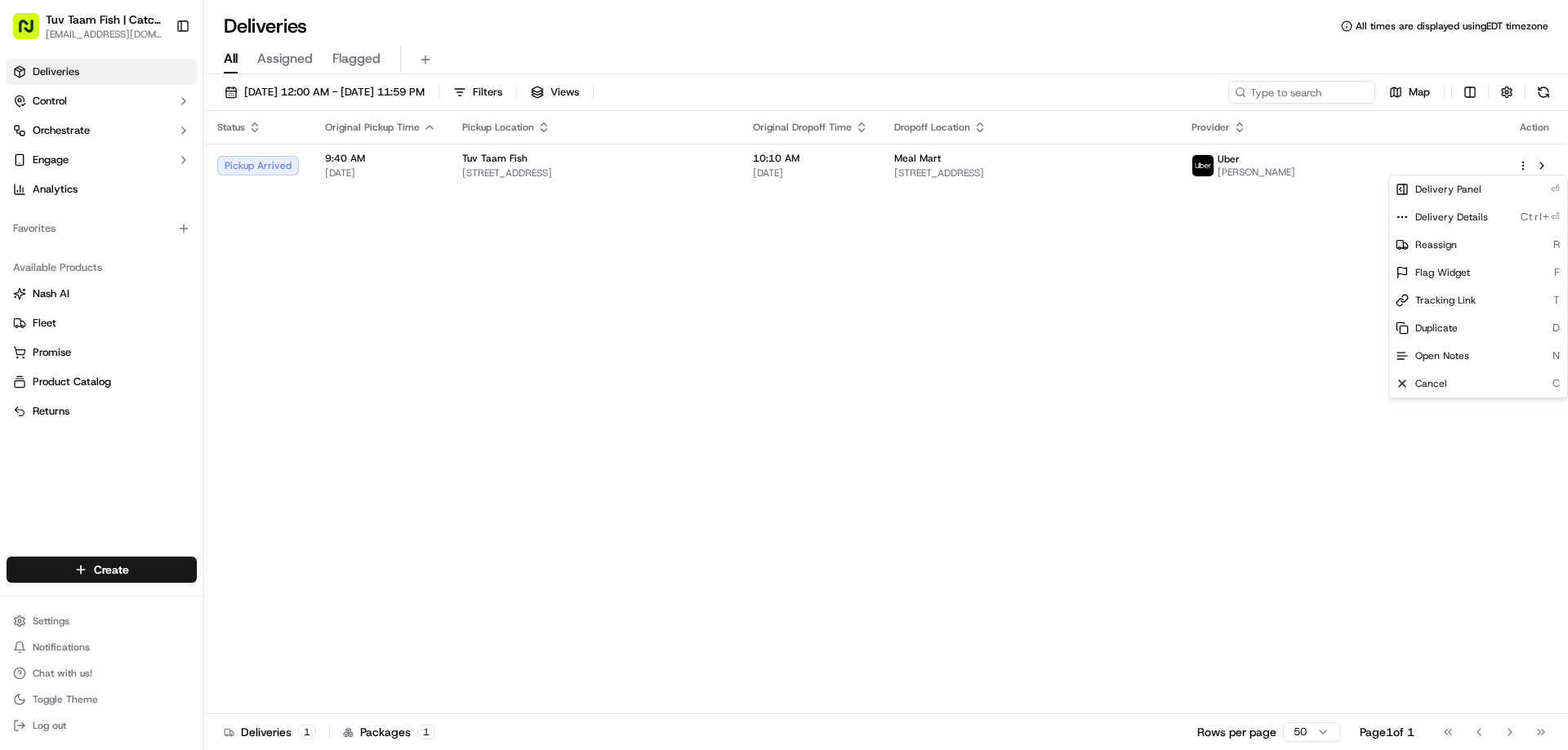
click at [748, 537] on div "Status Original Pickup Time Pickup Location Original Dropoff Time Dropoff Locat…" at bounding box center [885, 413] width 1361 height 604
drag, startPoint x: 1291, startPoint y: 225, endPoint x: 1093, endPoint y: 421, distance: 278.6
click at [1093, 421] on div "Status Original Pickup Time Pickup Location Original Dropoff Time Dropoff Locat…" at bounding box center [885, 413] width 1361 height 604
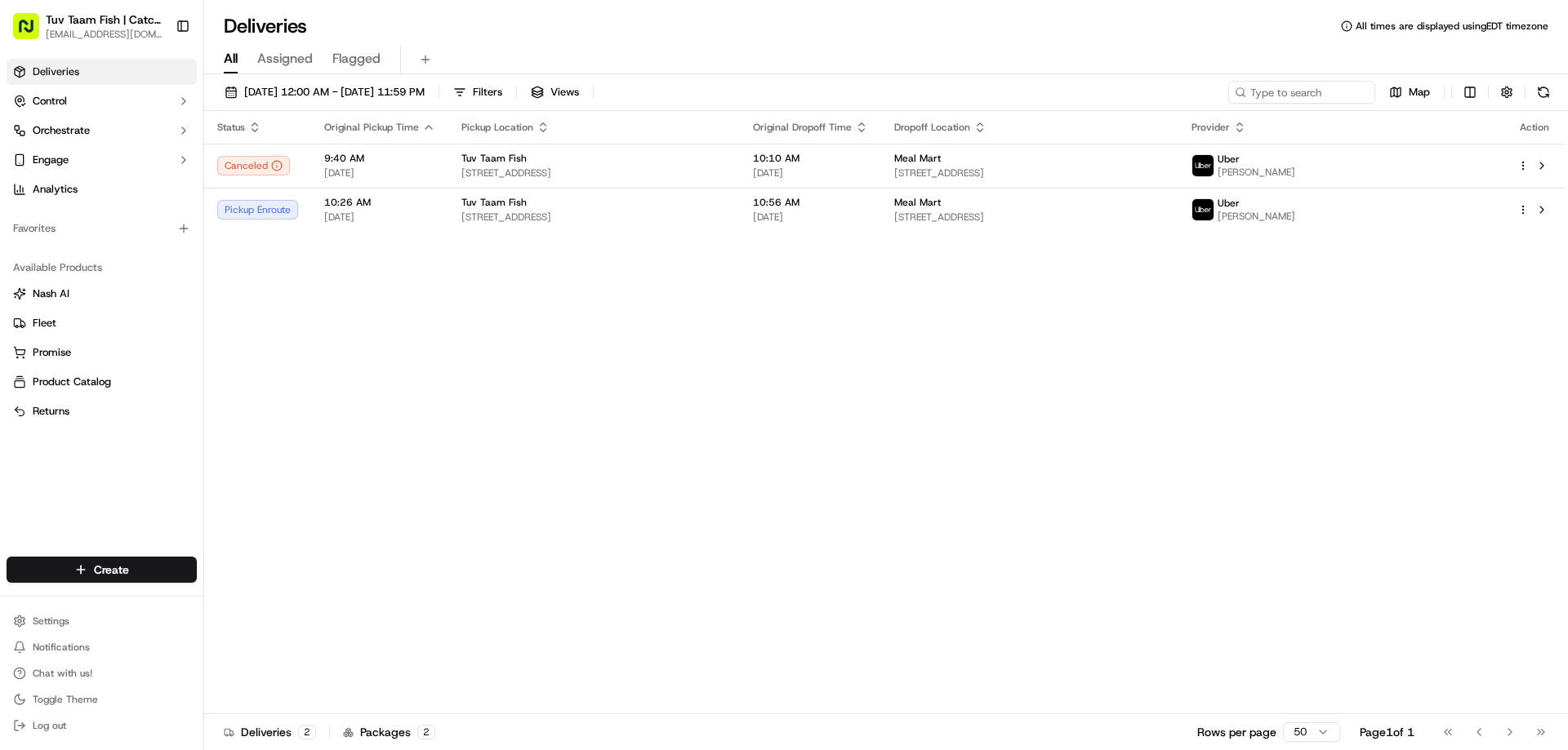
drag, startPoint x: 775, startPoint y: 395, endPoint x: 1322, endPoint y: 243, distance: 567.7
click at [1260, 242] on div "Status Original Pickup Time Pickup Location Original Dropoff Time Dropoff Locat…" at bounding box center [885, 413] width 1361 height 604
click at [1192, 416] on div "Status Original Pickup Time Pickup Location Original Dropoff Time Dropoff Locat…" at bounding box center [885, 413] width 1361 height 604
drag, startPoint x: 1463, startPoint y: 691, endPoint x: 676, endPoint y: 475, distance: 816.1
click at [676, 475] on div "Status Original Pickup Time Pickup Location Original Dropoff Time Dropoff Locat…" at bounding box center [885, 413] width 1361 height 604
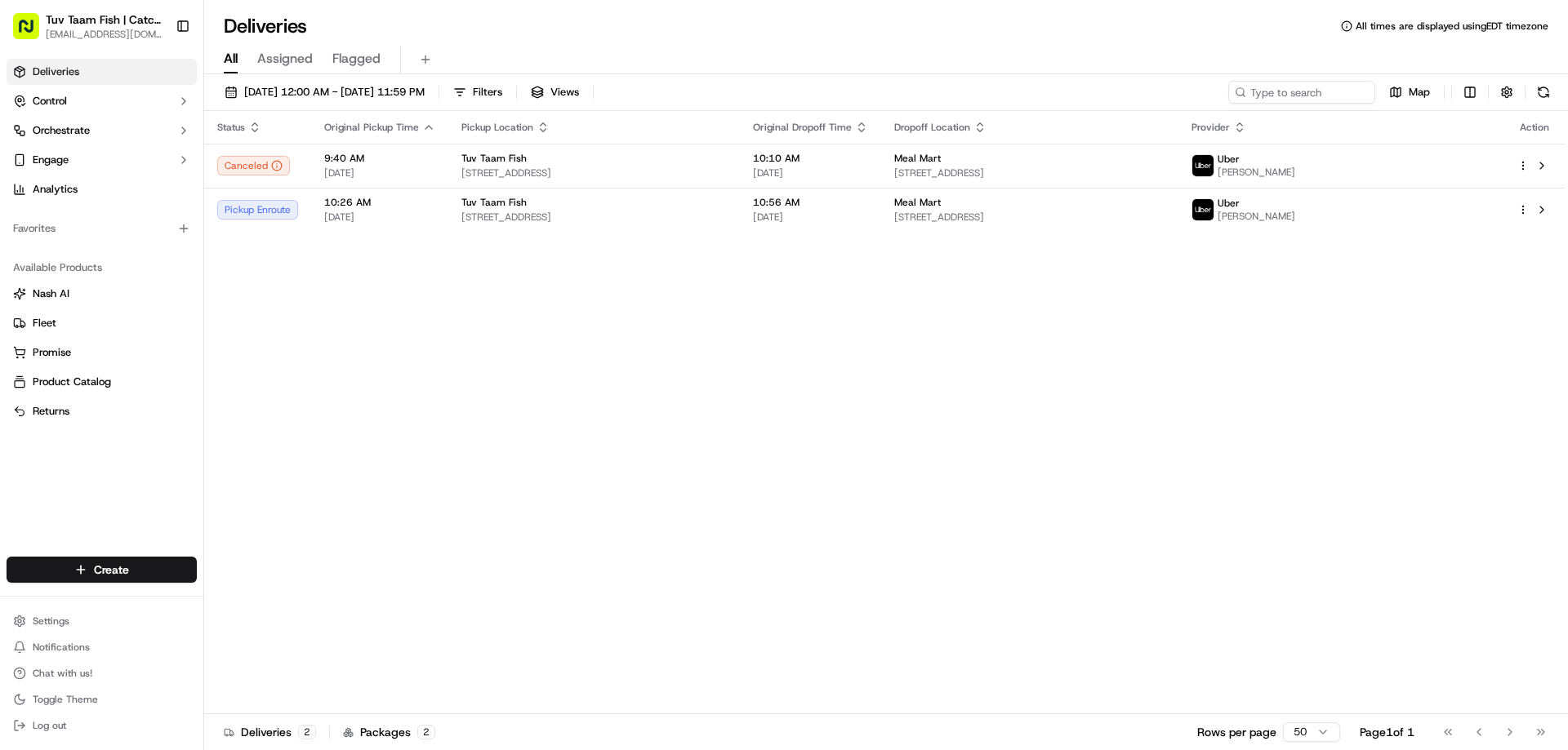
click at [676, 475] on div "Status Original Pickup Time Pickup Location Original Dropoff Time Dropoff Locat…" at bounding box center [885, 413] width 1361 height 604
